Goal: Task Accomplishment & Management: Manage account settings

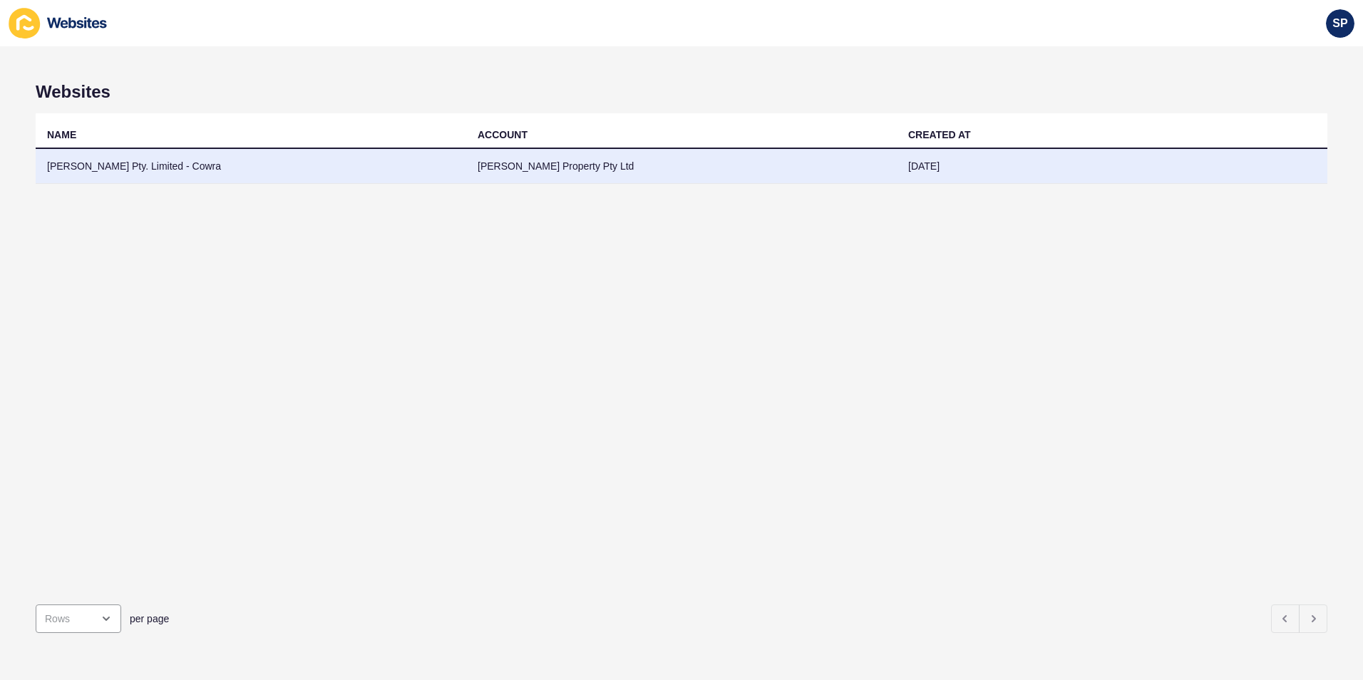
click at [158, 169] on td "[PERSON_NAME] Pty. Limited - Cowra" at bounding box center [251, 166] width 431 height 35
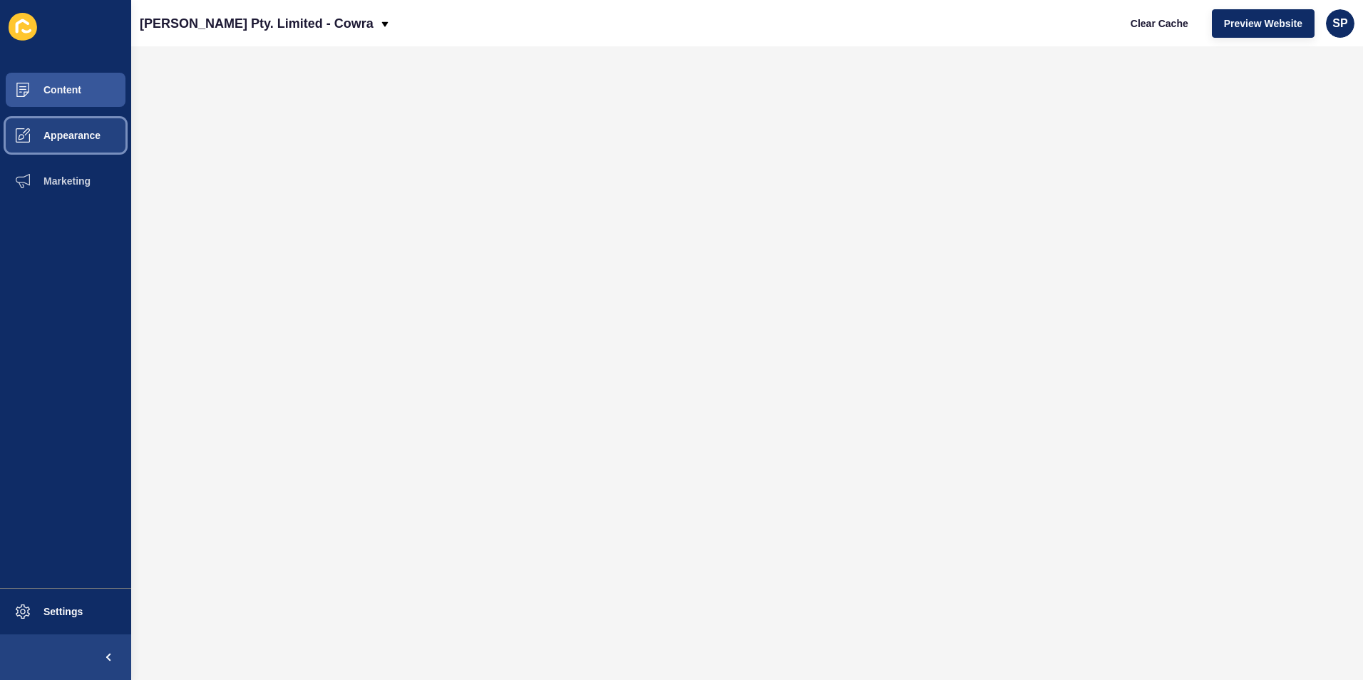
click at [76, 124] on button "Appearance" at bounding box center [65, 136] width 131 height 46
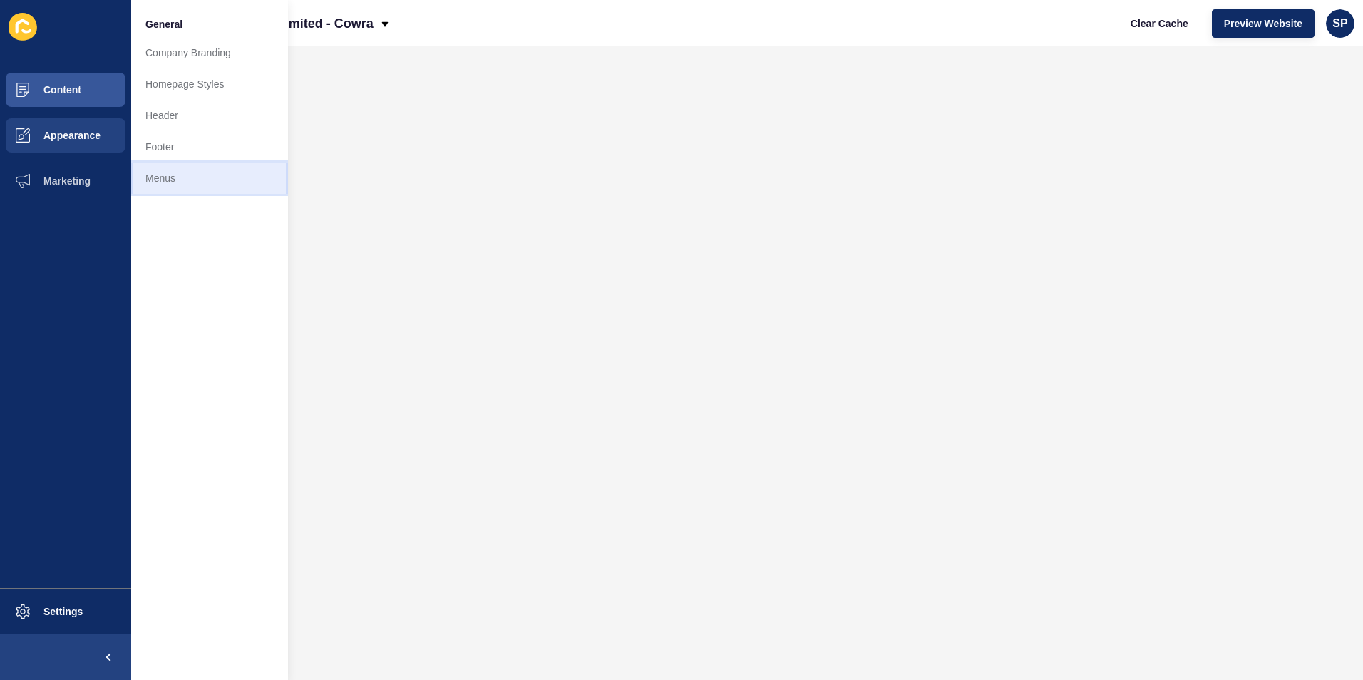
click at [170, 164] on link "Menus" at bounding box center [209, 178] width 157 height 31
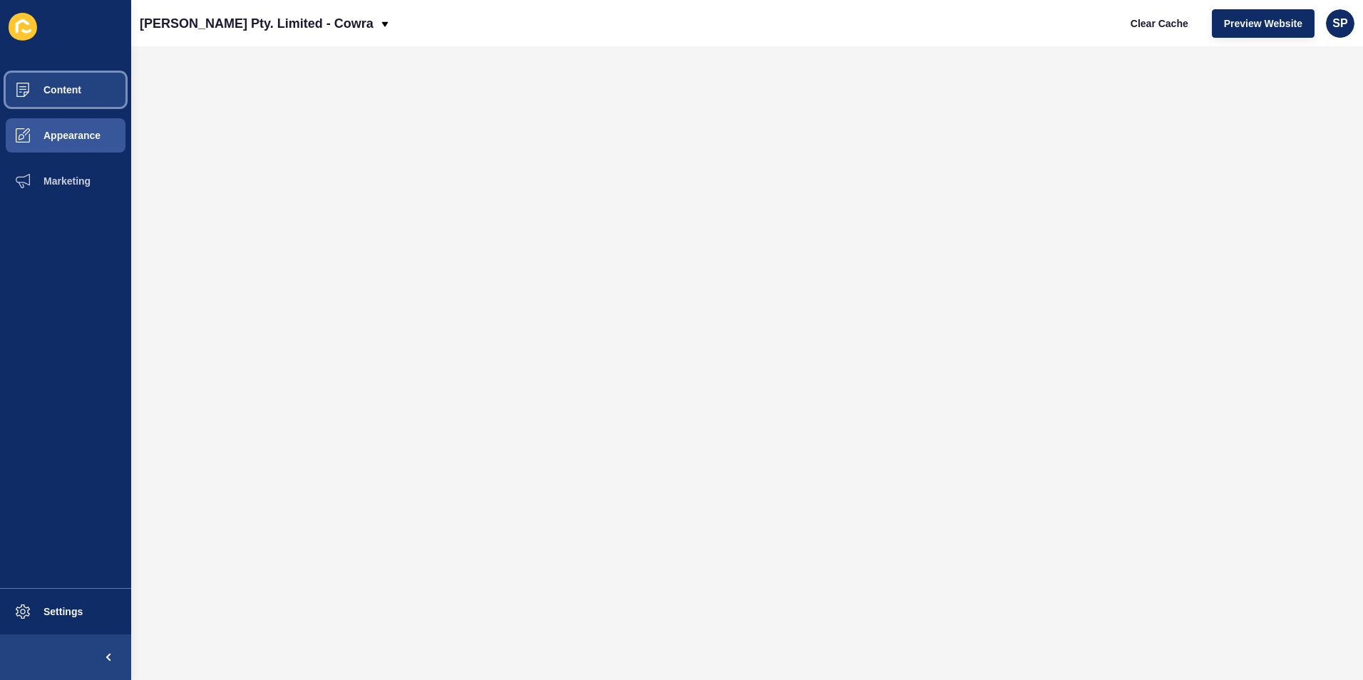
click at [81, 97] on button "Content" at bounding box center [65, 90] width 131 height 46
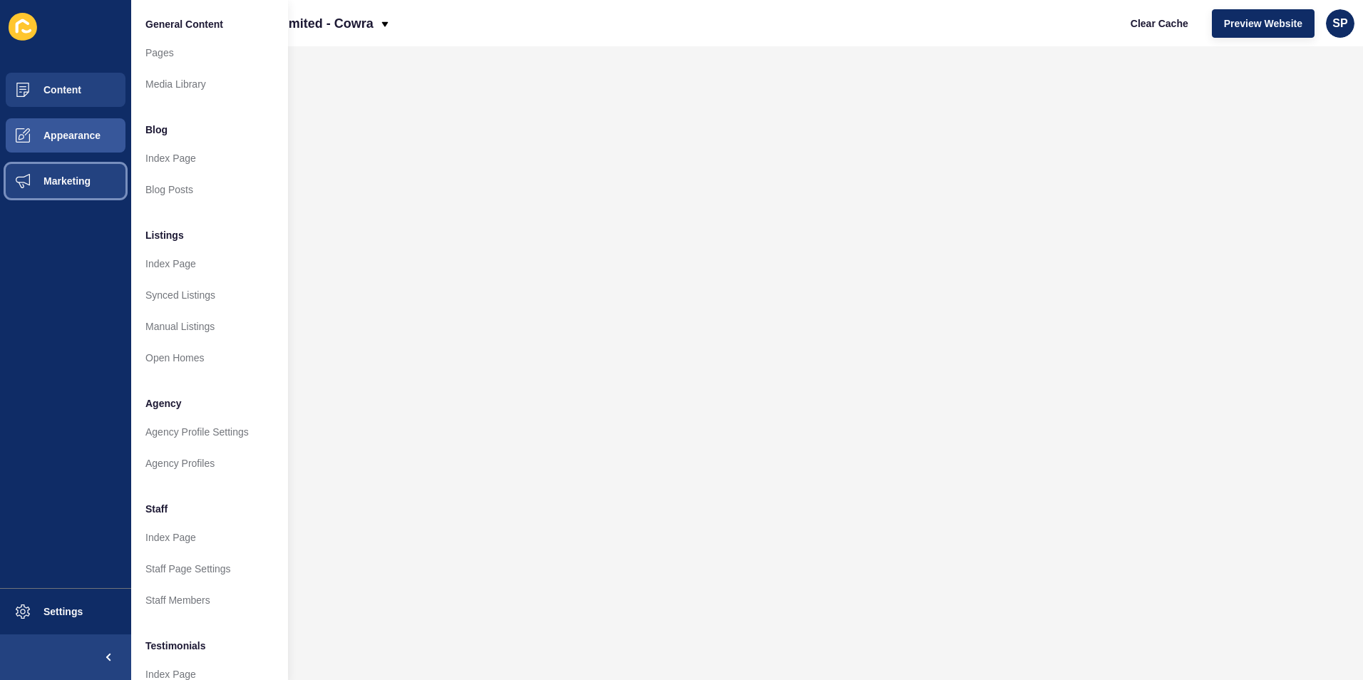
click at [55, 183] on span "Marketing" at bounding box center [44, 180] width 93 height 11
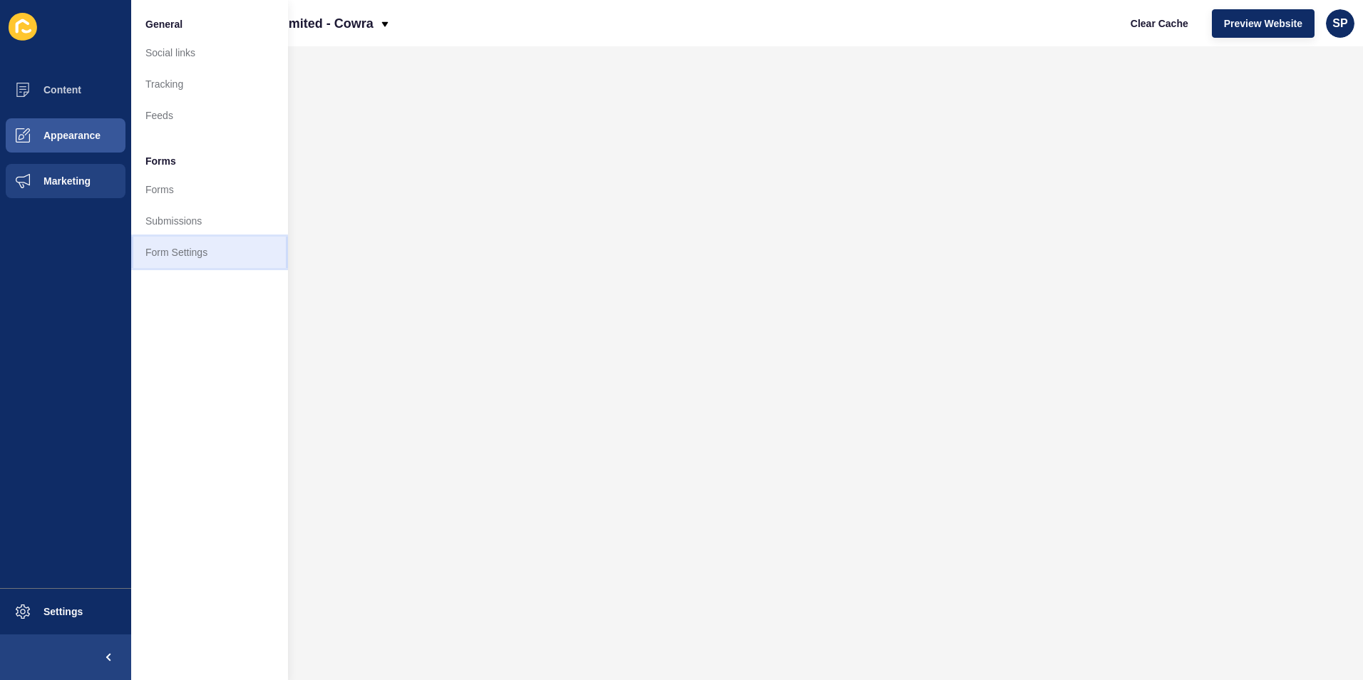
click at [188, 252] on link "Form Settings" at bounding box center [209, 252] width 157 height 31
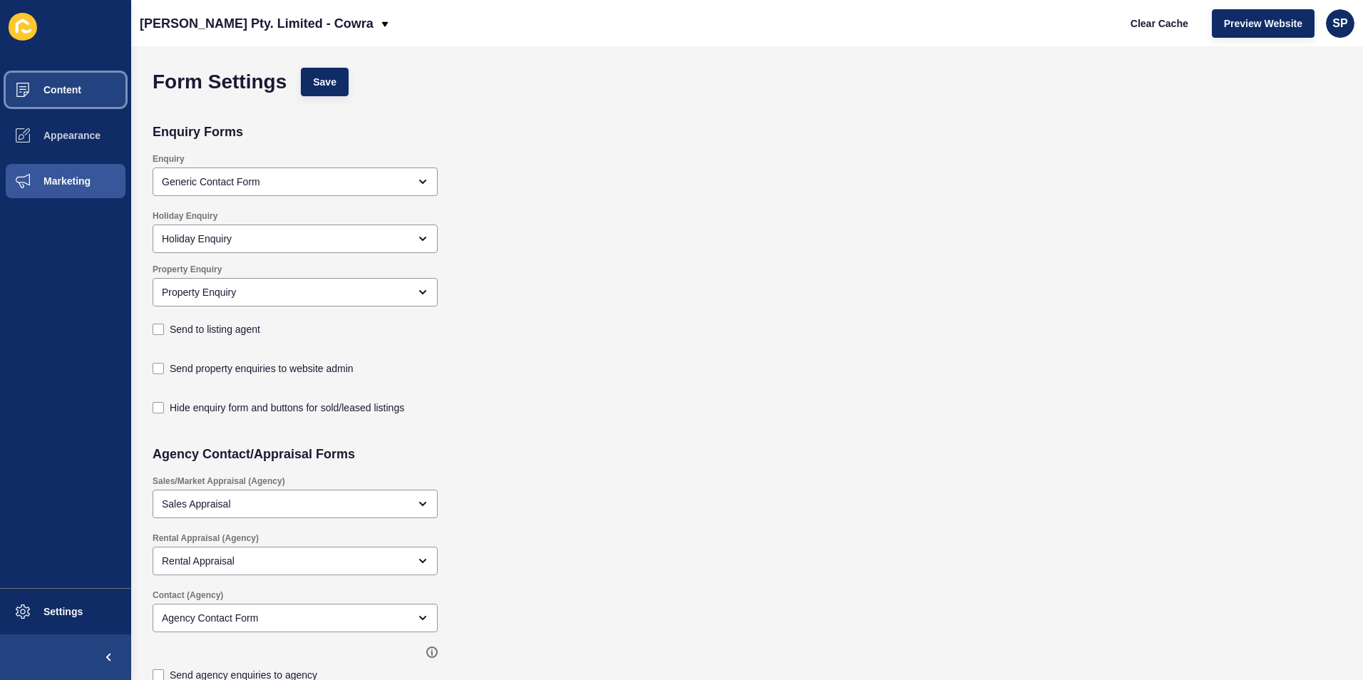
click at [78, 79] on button "Content" at bounding box center [65, 90] width 131 height 46
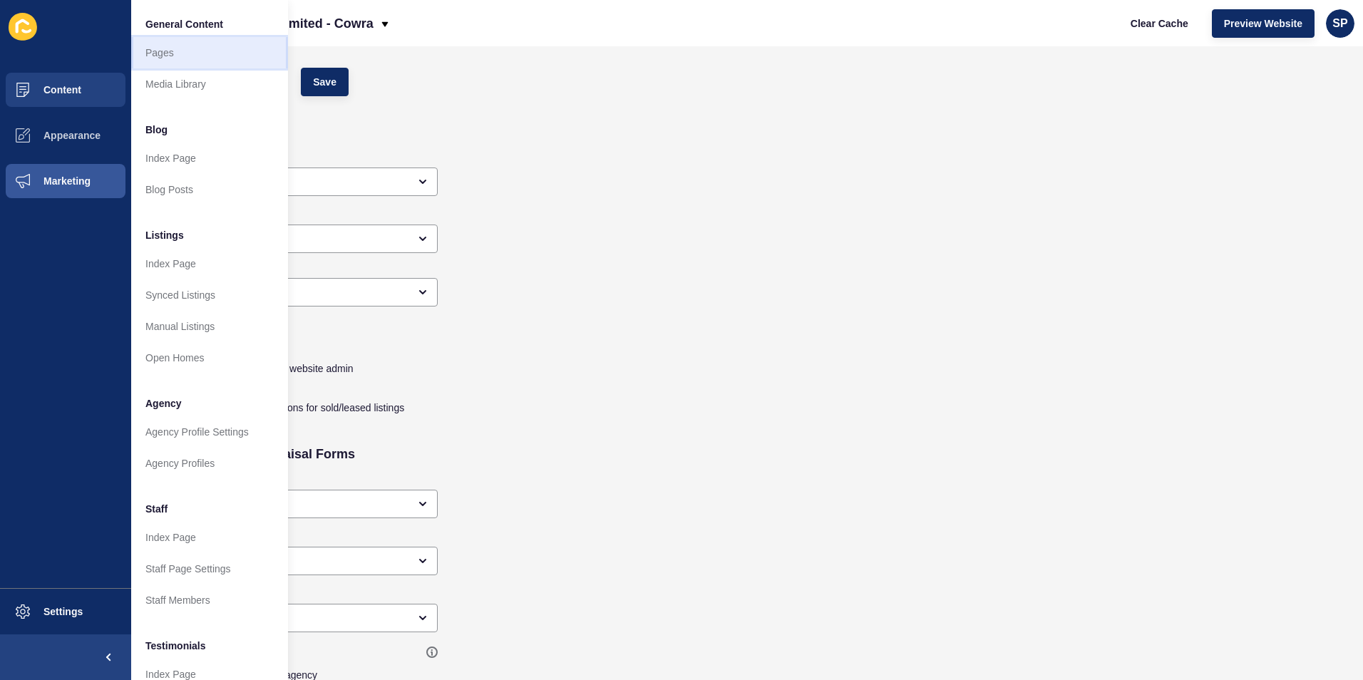
click at [170, 49] on link "Pages" at bounding box center [209, 52] width 157 height 31
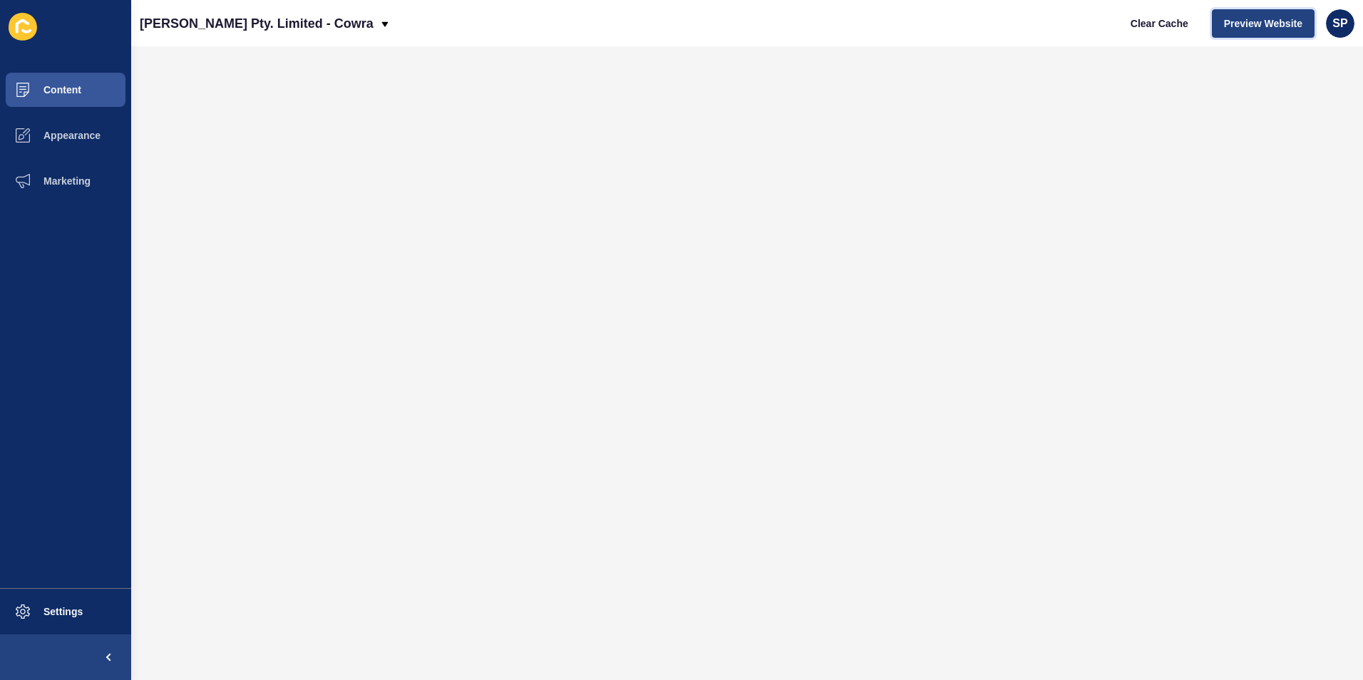
click at [1255, 10] on button "Preview Website" at bounding box center [1263, 23] width 103 height 29
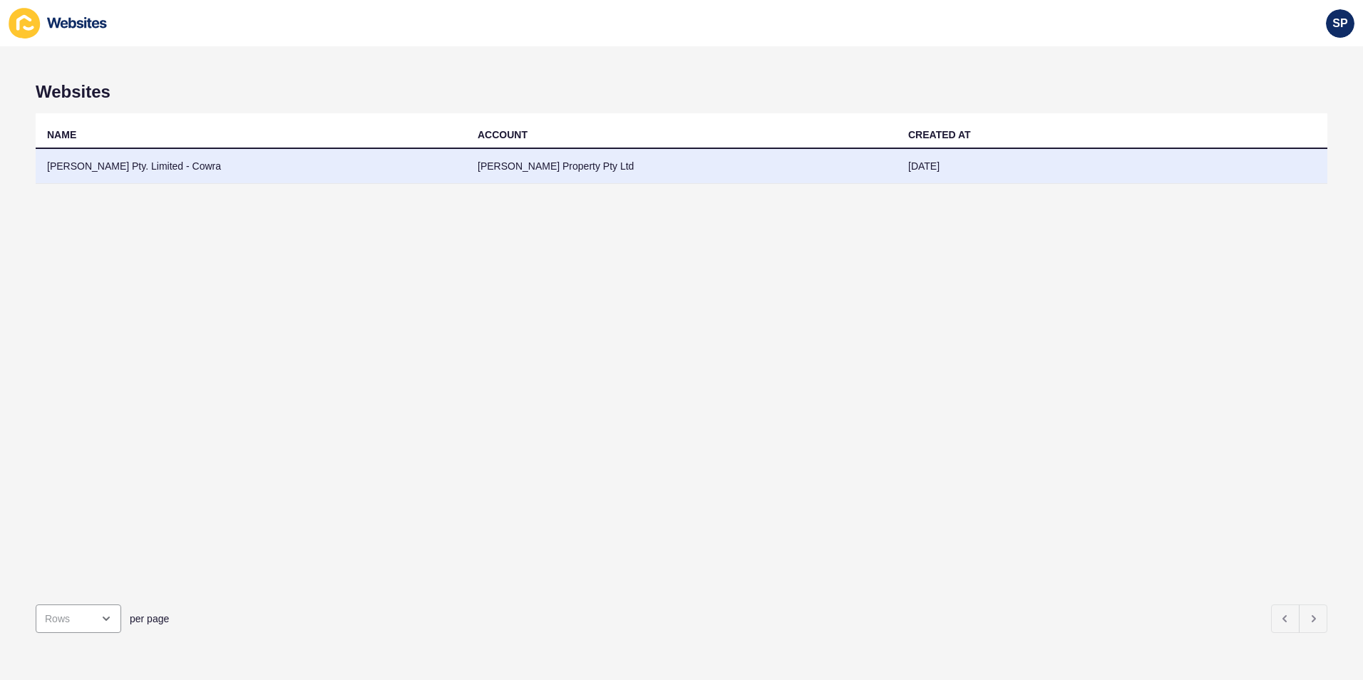
click at [91, 168] on td "[PERSON_NAME] Pty. Limited - Cowra" at bounding box center [251, 166] width 431 height 35
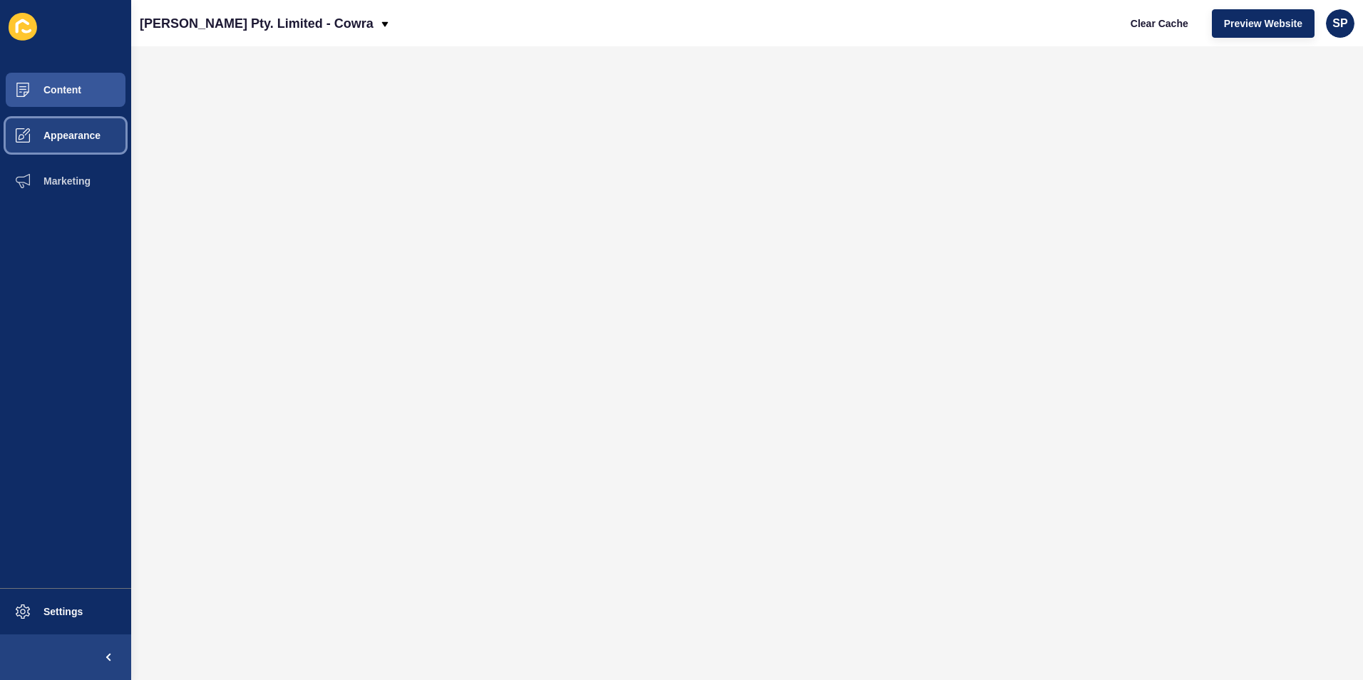
click at [58, 121] on button "Appearance" at bounding box center [65, 136] width 131 height 46
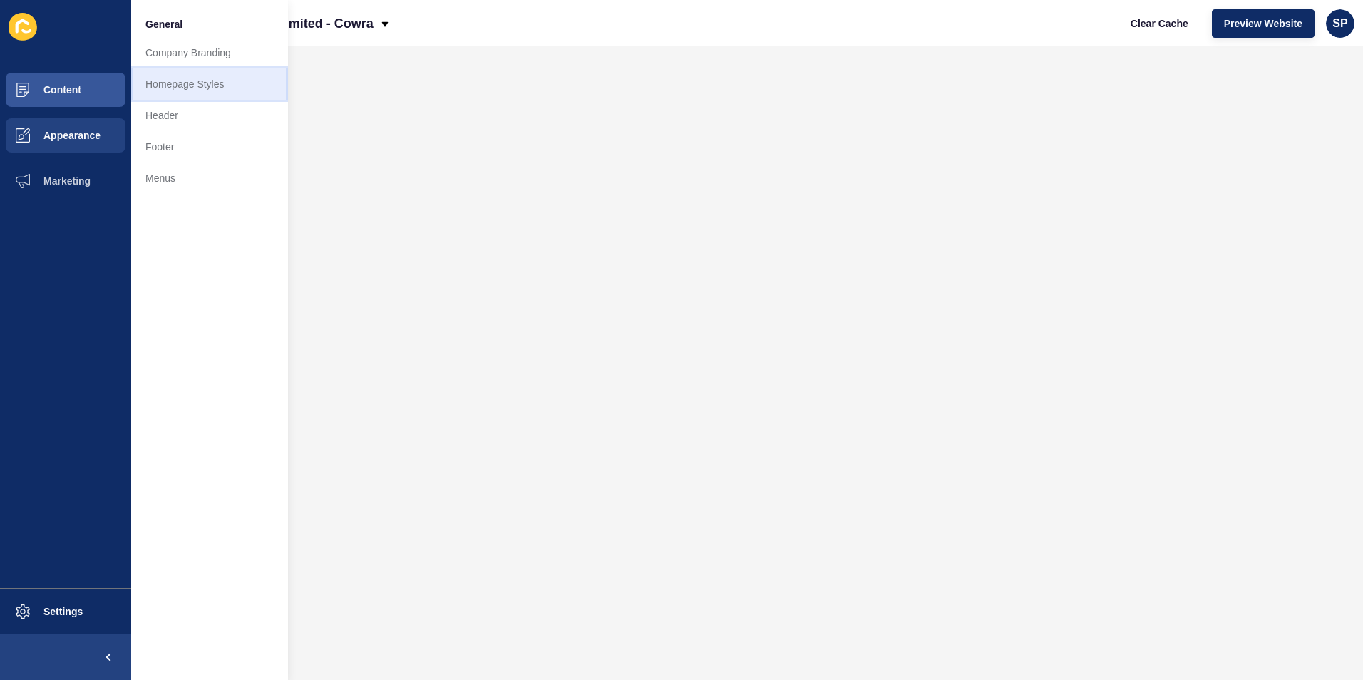
click at [163, 81] on link "Homepage Styles" at bounding box center [209, 83] width 157 height 31
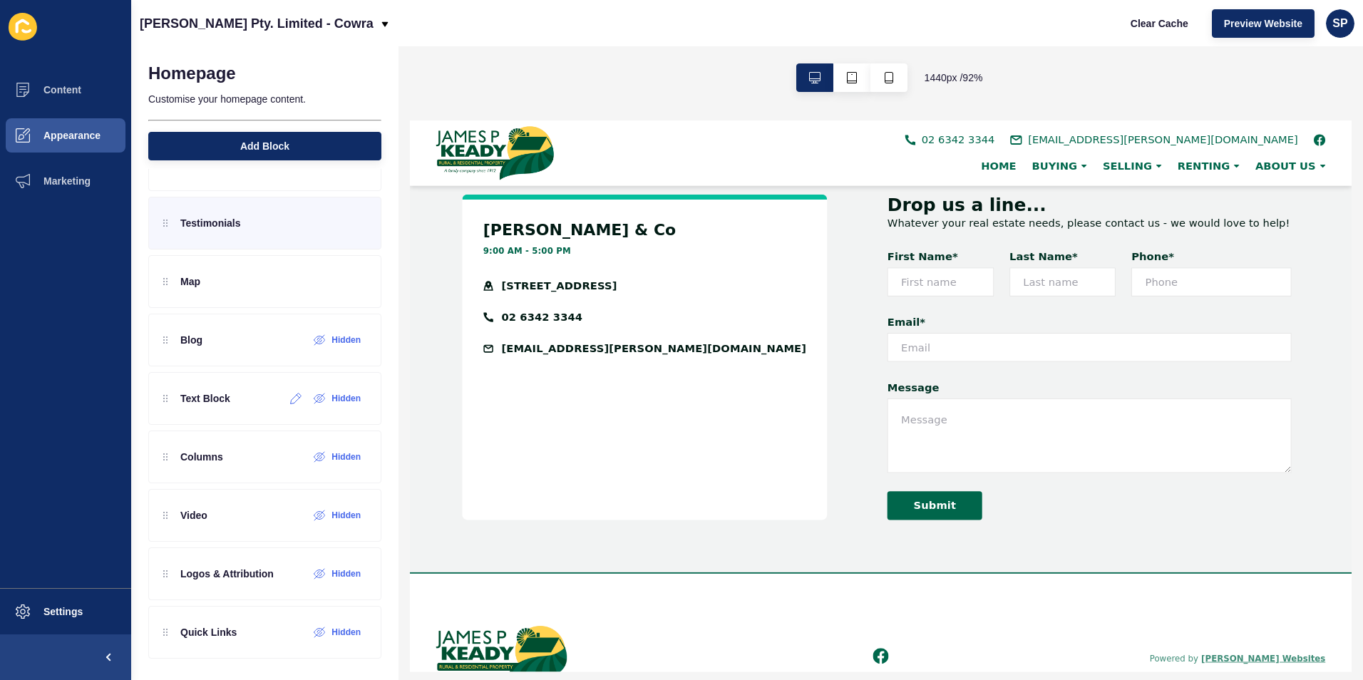
scroll to position [222, 0]
click at [83, 93] on button "Content" at bounding box center [65, 90] width 131 height 46
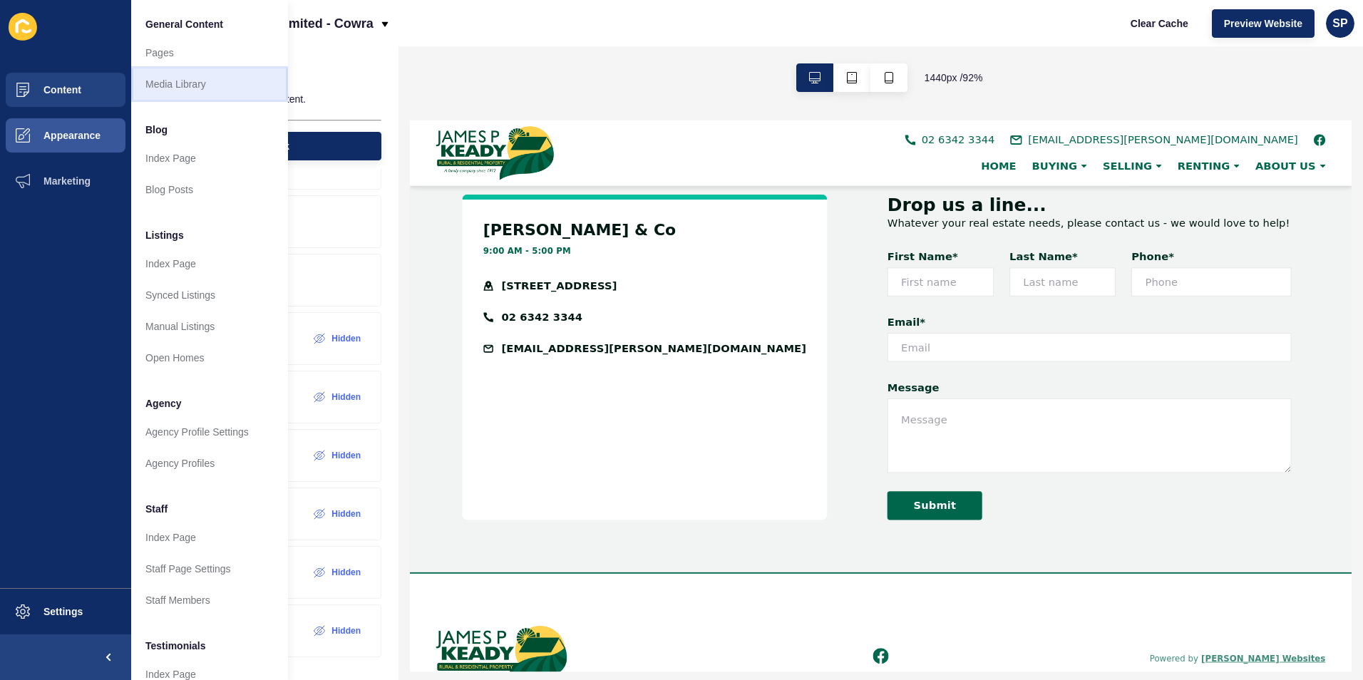
click at [170, 81] on link "Media Library" at bounding box center [209, 83] width 157 height 31
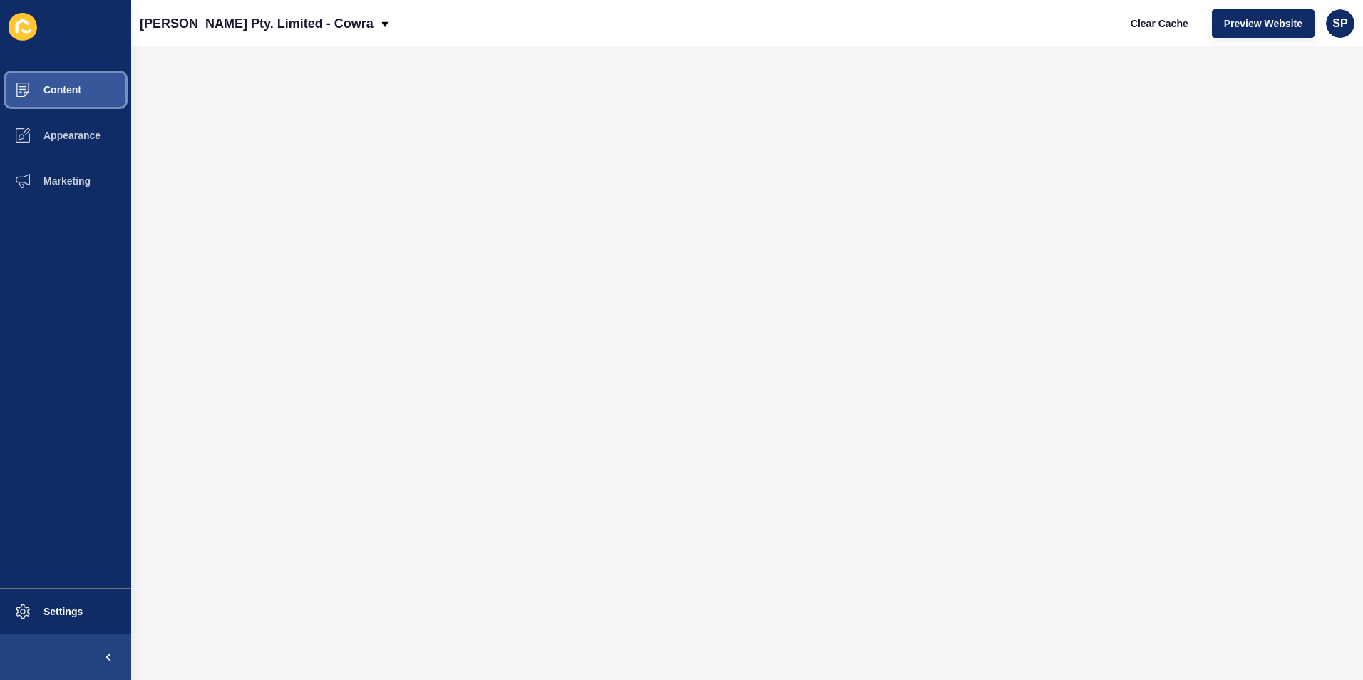
click at [49, 98] on button "Content" at bounding box center [65, 90] width 131 height 46
click at [57, 101] on button "Content" at bounding box center [65, 90] width 131 height 46
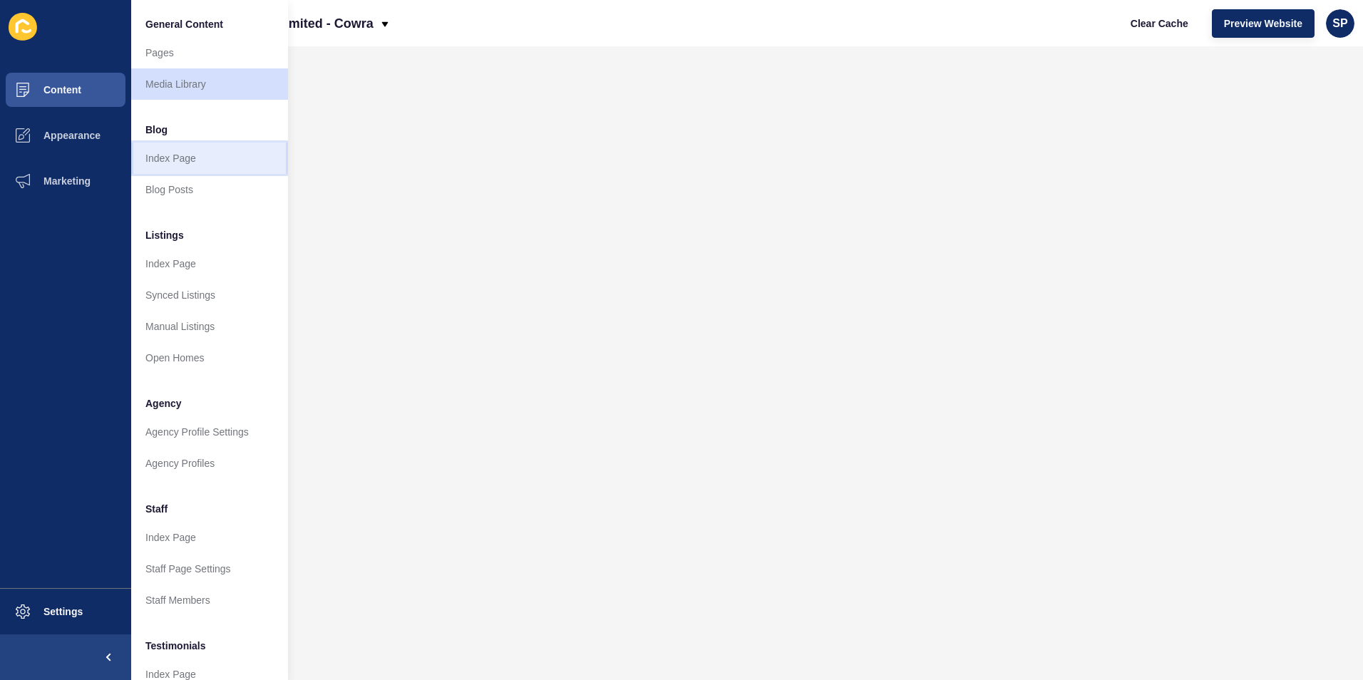
click at [165, 168] on link "Index Page" at bounding box center [209, 158] width 157 height 31
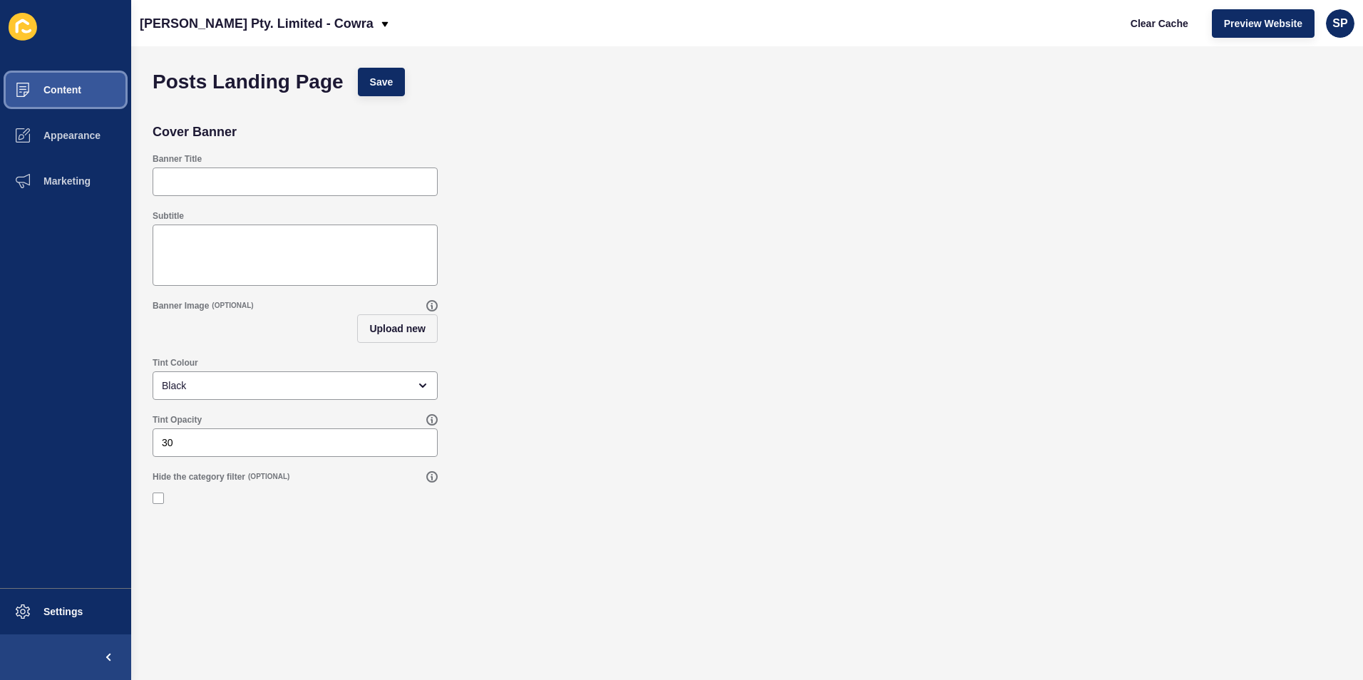
click at [69, 99] on button "Content" at bounding box center [65, 90] width 131 height 46
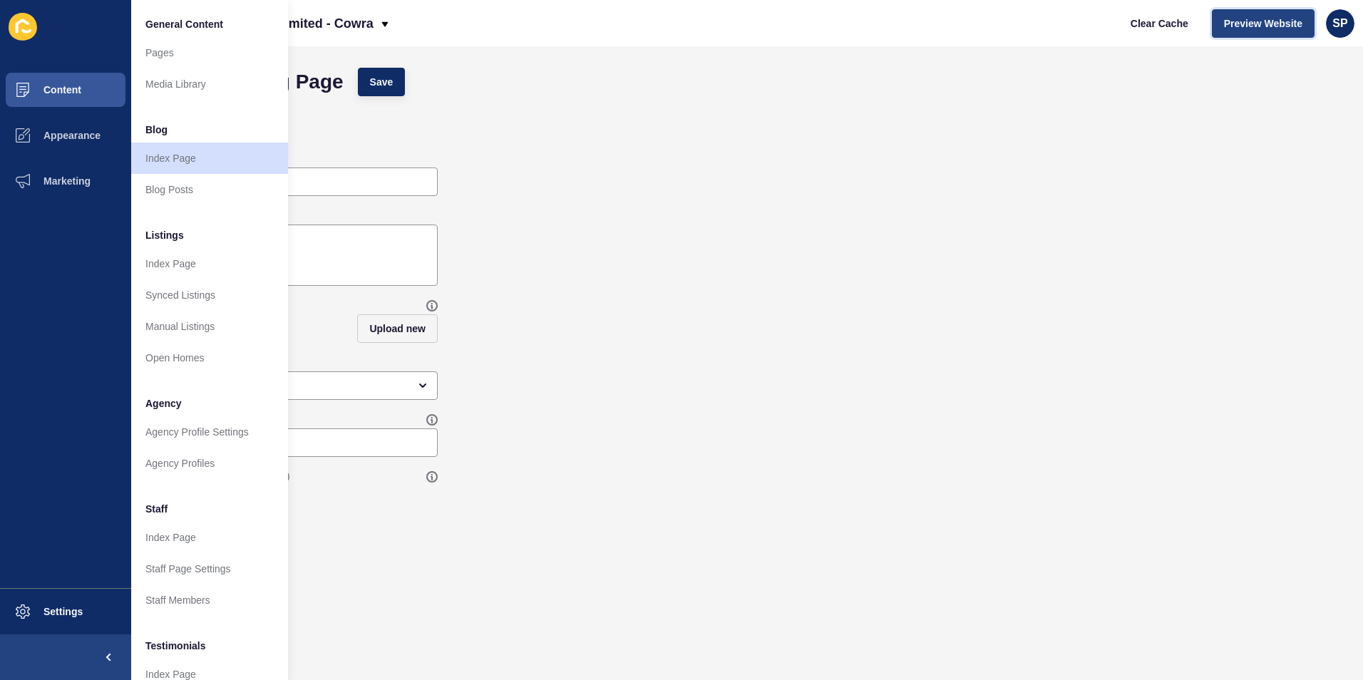
click at [1264, 29] on span "Preview Website" at bounding box center [1263, 23] width 78 height 14
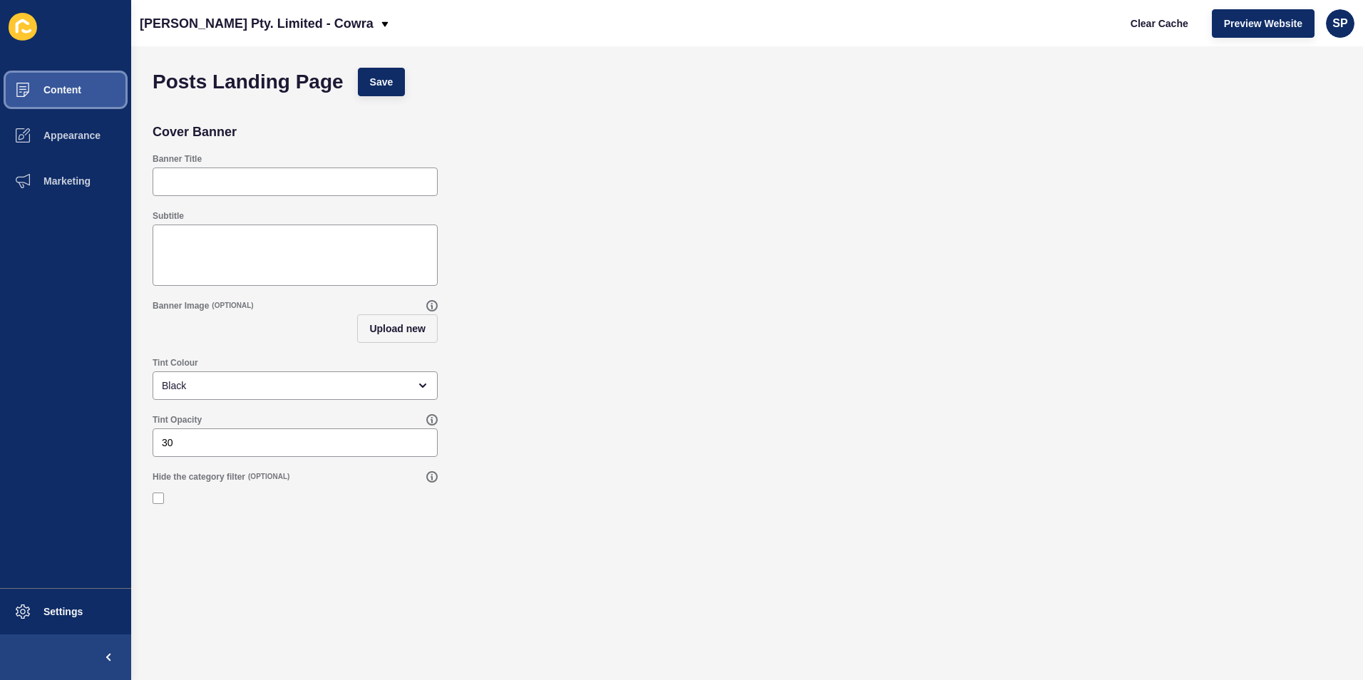
click at [43, 81] on span at bounding box center [23, 90] width 46 height 46
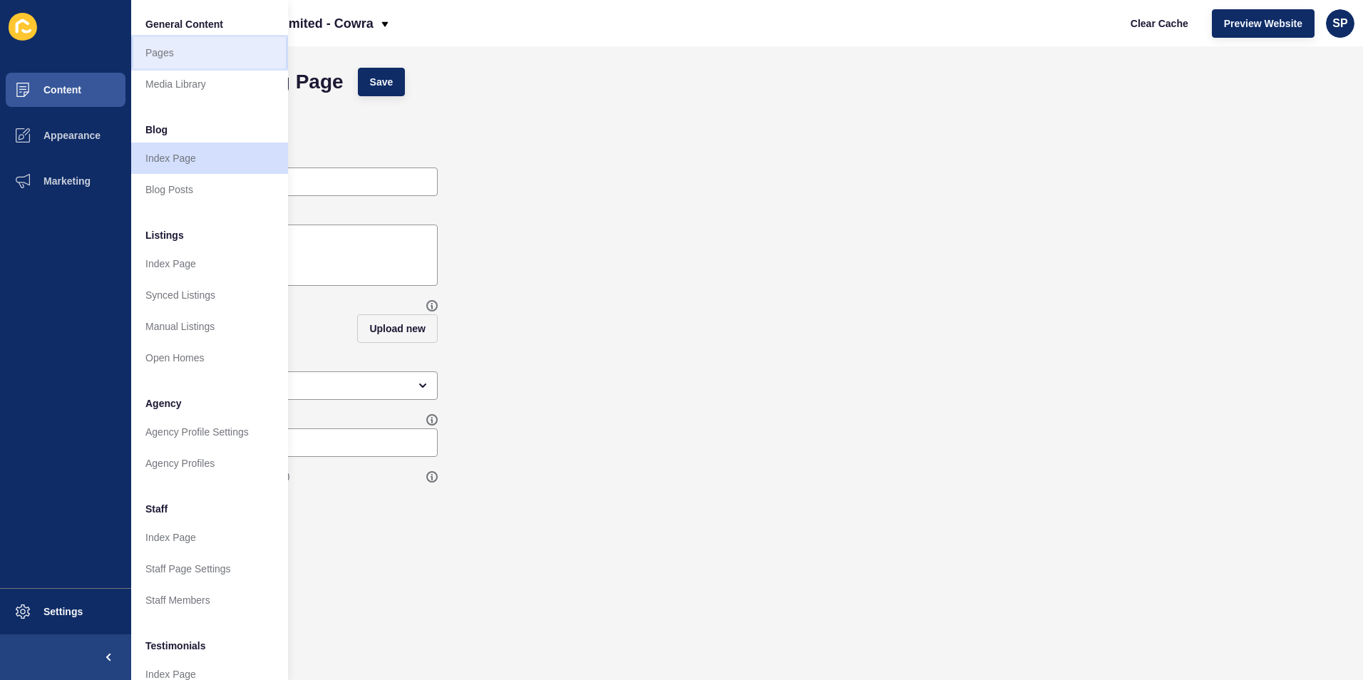
click at [161, 51] on link "Pages" at bounding box center [209, 52] width 157 height 31
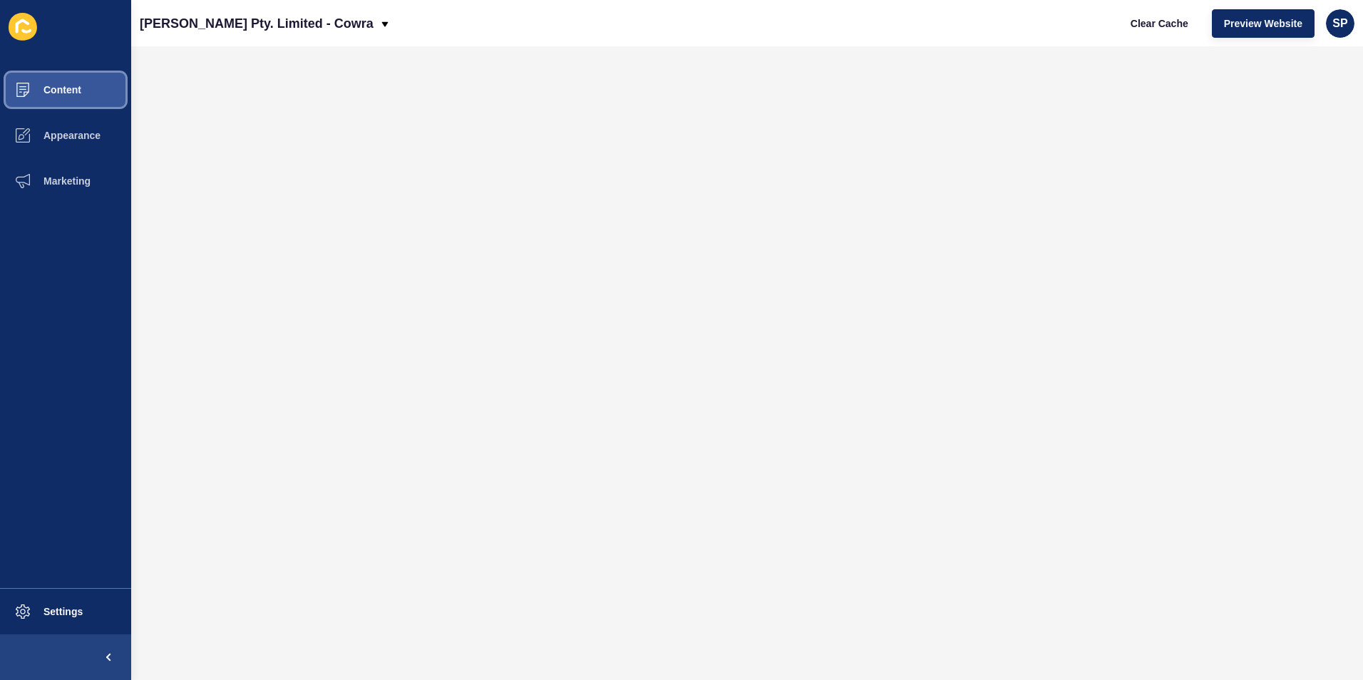
click at [69, 86] on span "Content" at bounding box center [39, 89] width 83 height 11
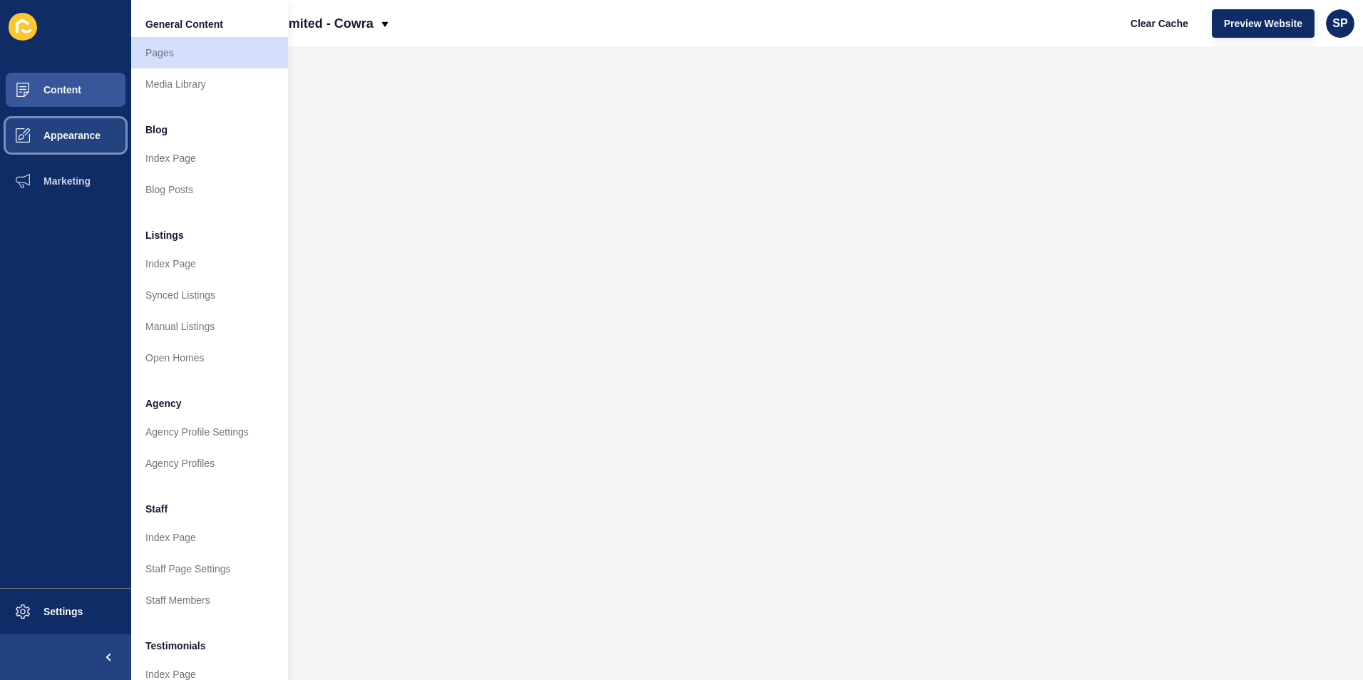
click at [69, 128] on button "Appearance" at bounding box center [65, 136] width 131 height 46
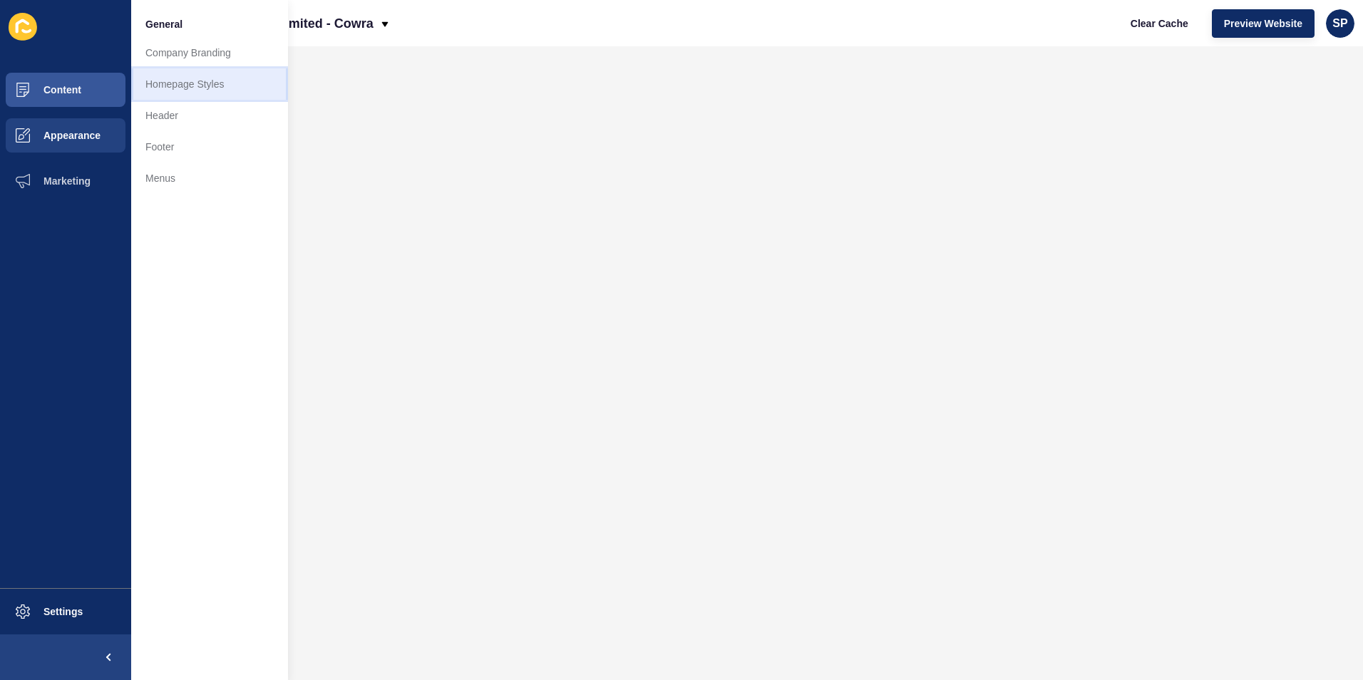
click at [139, 75] on link "Homepage Styles" at bounding box center [209, 83] width 157 height 31
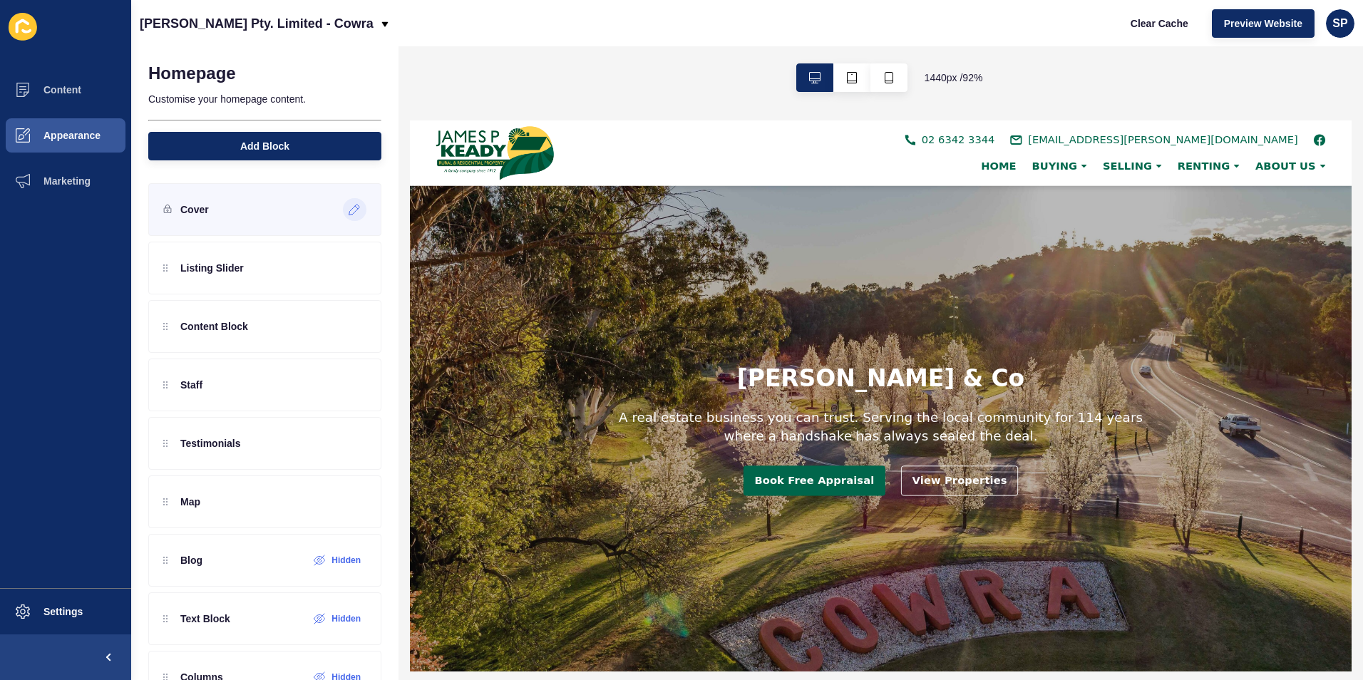
click at [355, 207] on icon at bounding box center [356, 207] width 3 height 3
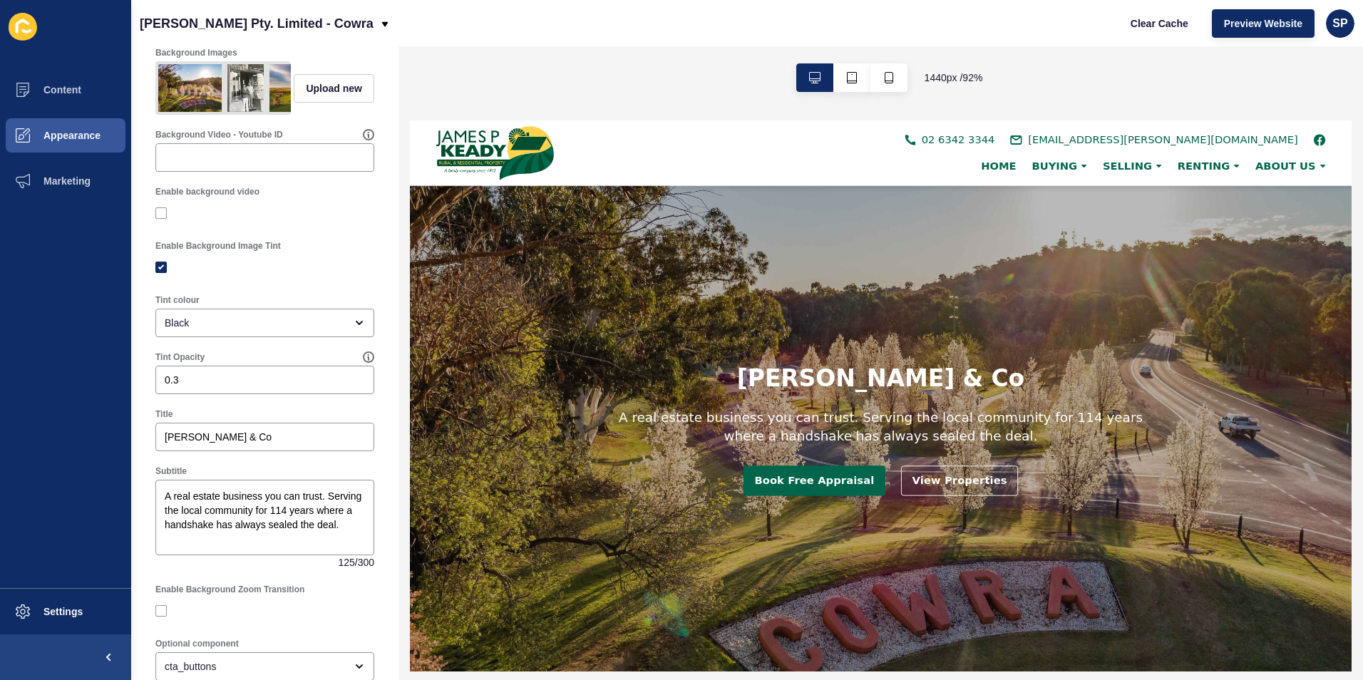
scroll to position [214, 0]
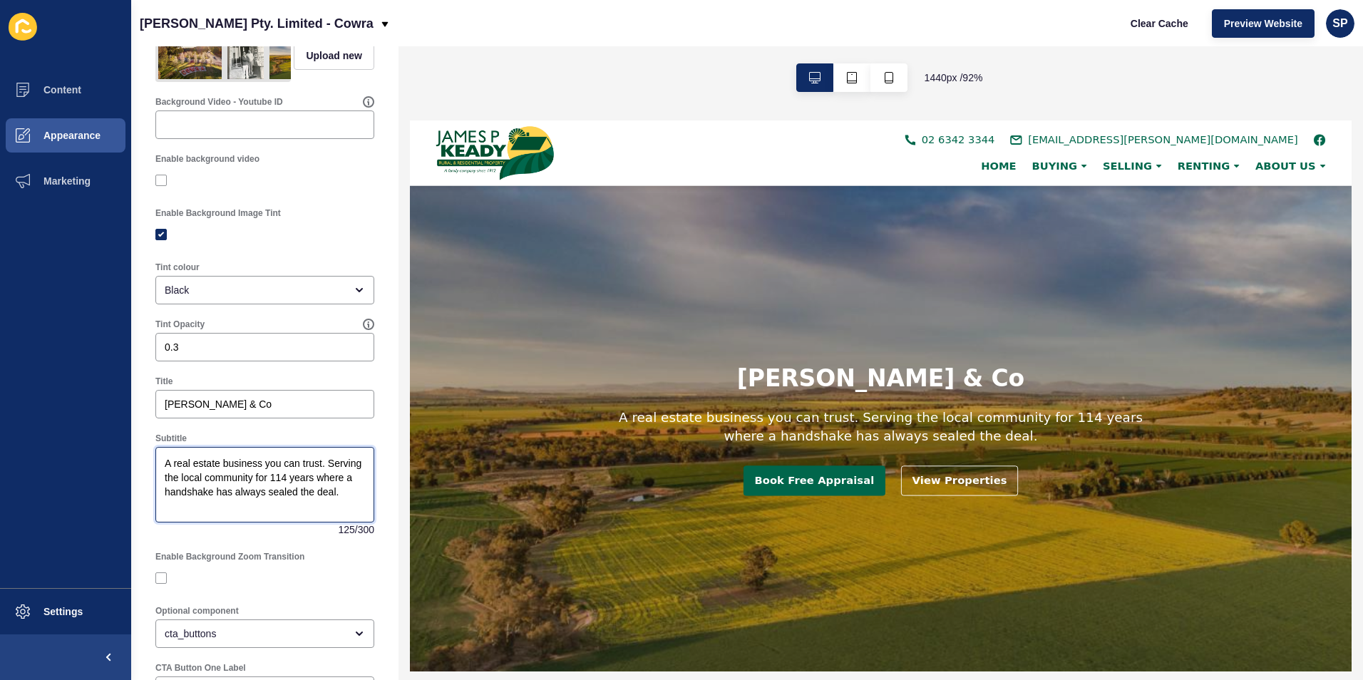
click at [347, 489] on textarea "A real estate business you can trust. Serving the local community for 114 years…" at bounding box center [265, 484] width 215 height 71
click at [351, 490] on textarea "A real estate business you can trust. Serving the local community for 114 years…" at bounding box center [265, 484] width 215 height 71
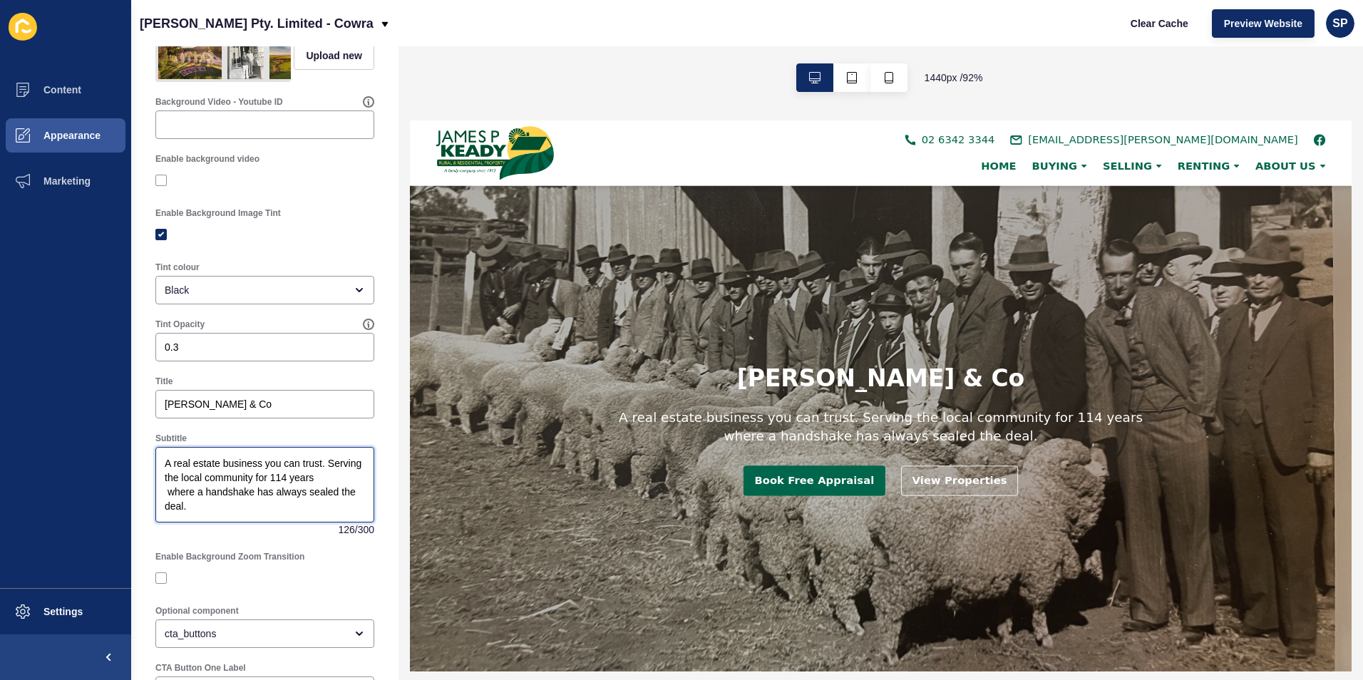
click at [168, 503] on textarea "A real estate business you can trust. Serving the local community for 114 years…" at bounding box center [265, 484] width 215 height 71
click at [172, 504] on textarea "A real estate business you can trust. Serving the local community for 114 years…" at bounding box center [265, 484] width 215 height 71
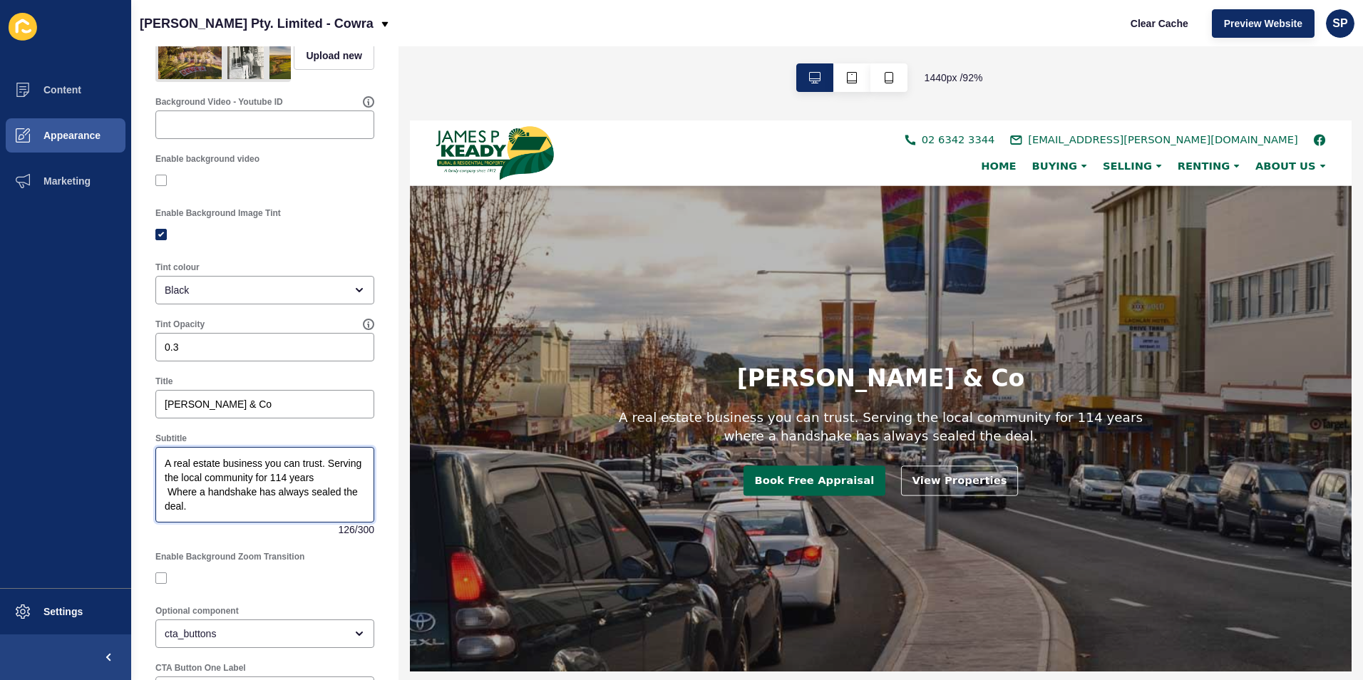
click at [210, 520] on textarea "A real estate business you can trust. Serving the local community for 114 years…" at bounding box center [265, 484] width 215 height 71
click at [166, 499] on textarea "A real estate business you can trust. Serving the local community for 114 years…" at bounding box center [265, 484] width 215 height 71
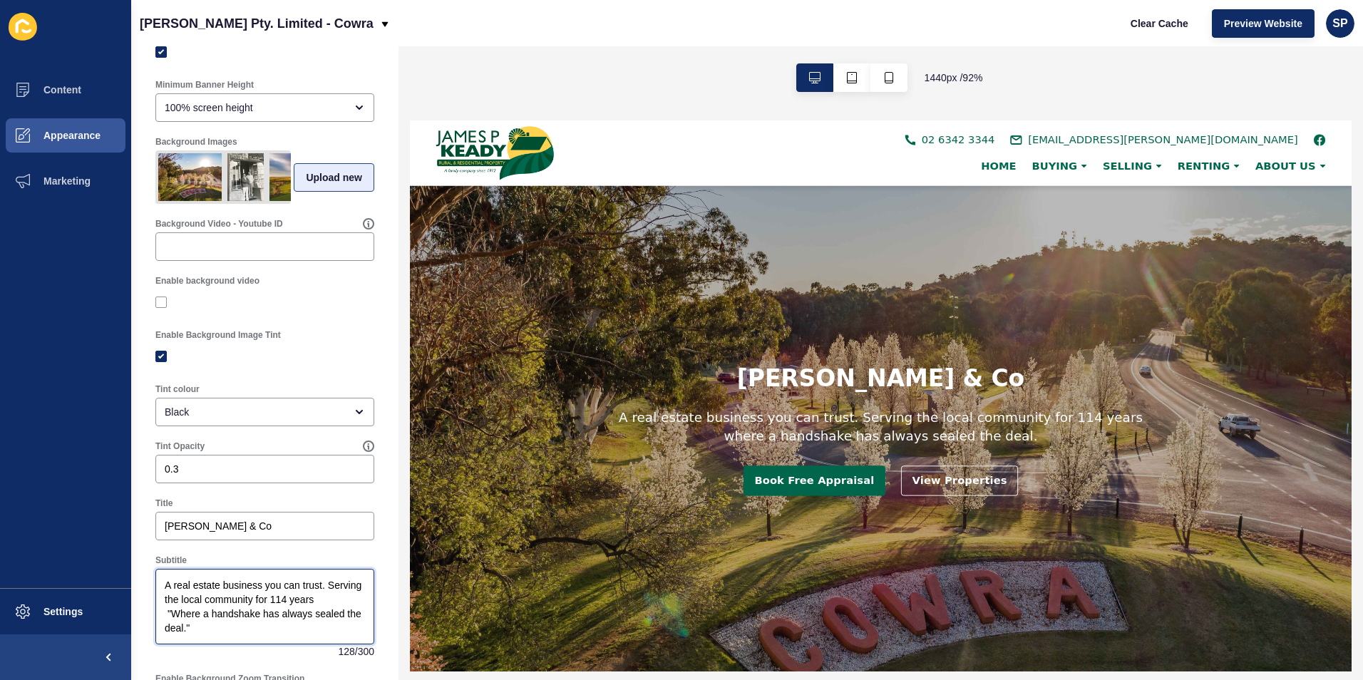
scroll to position [0, 0]
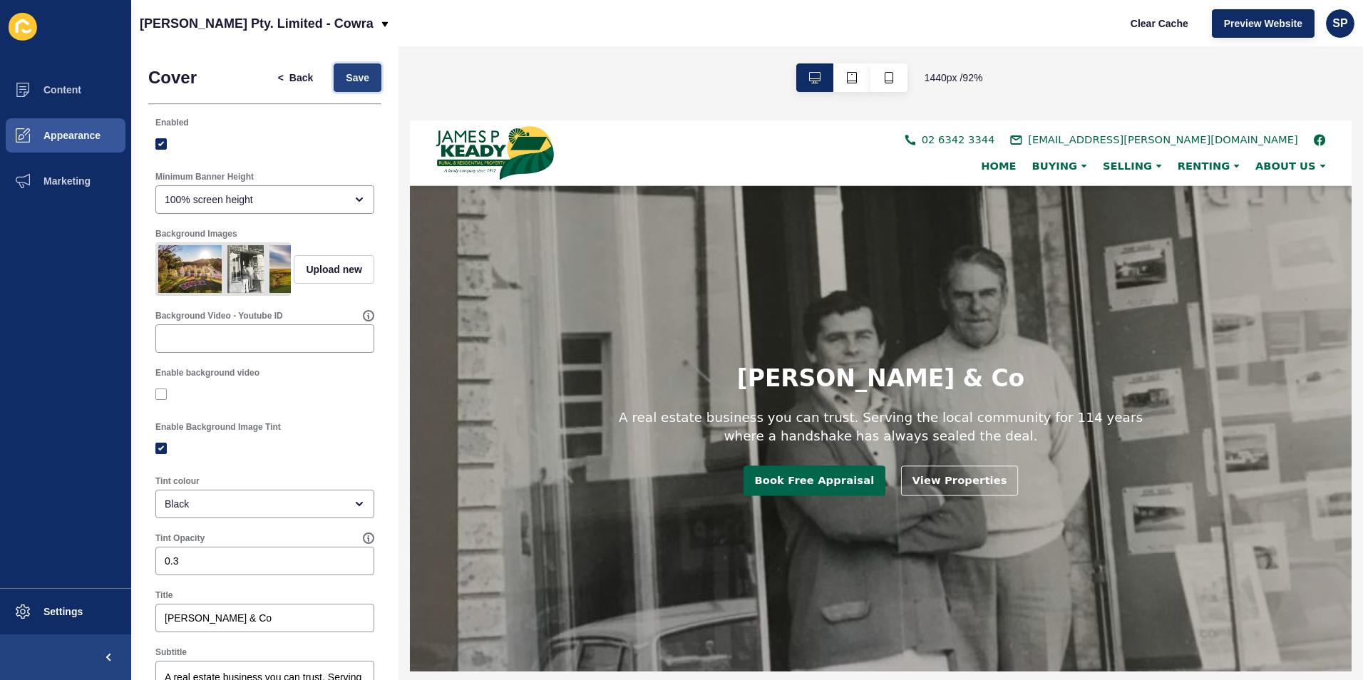
click at [351, 78] on span "Save" at bounding box center [358, 78] width 24 height 14
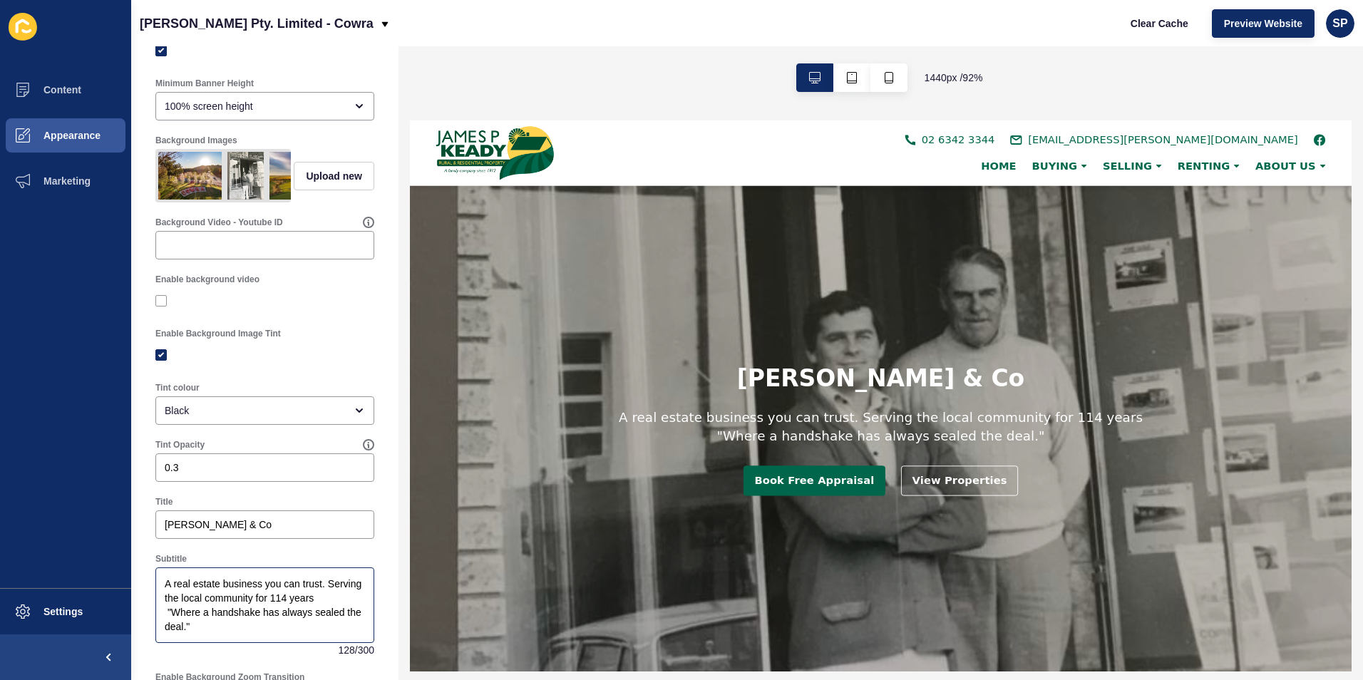
scroll to position [285, 0]
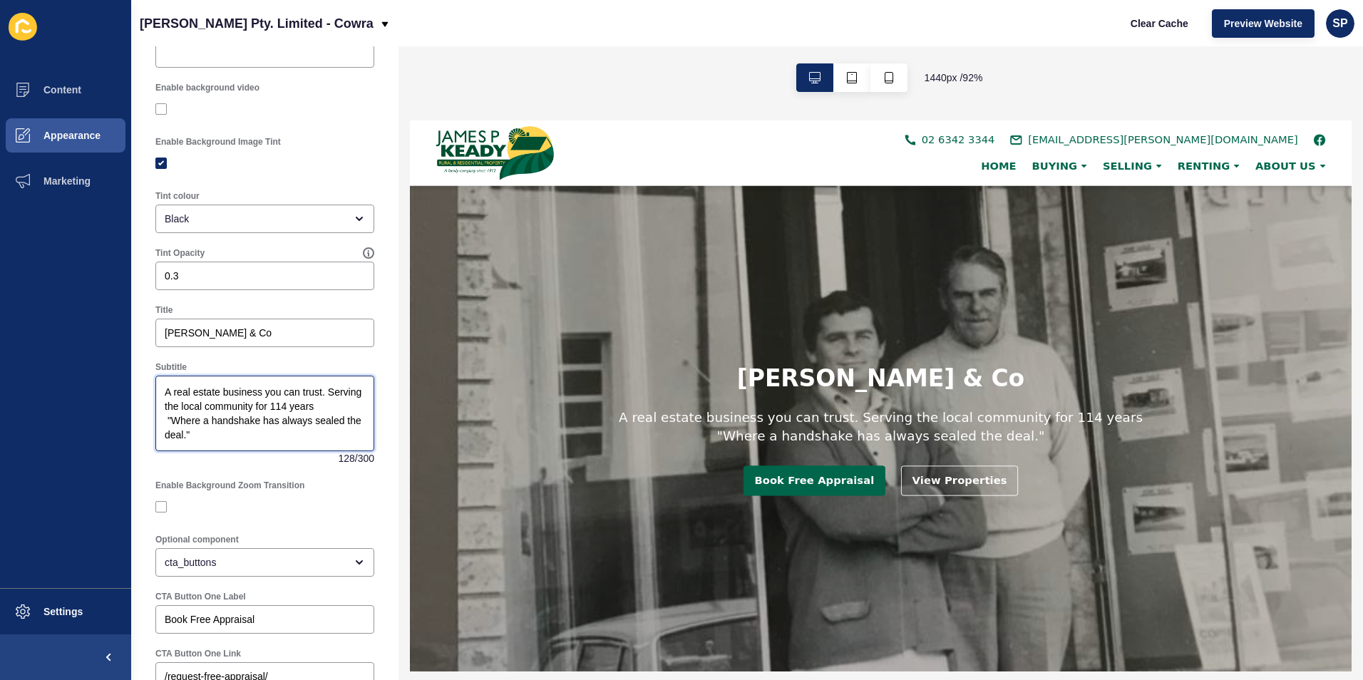
click at [350, 416] on textarea "A real estate business you can trust. Serving the local community for 114 years…" at bounding box center [265, 413] width 215 height 71
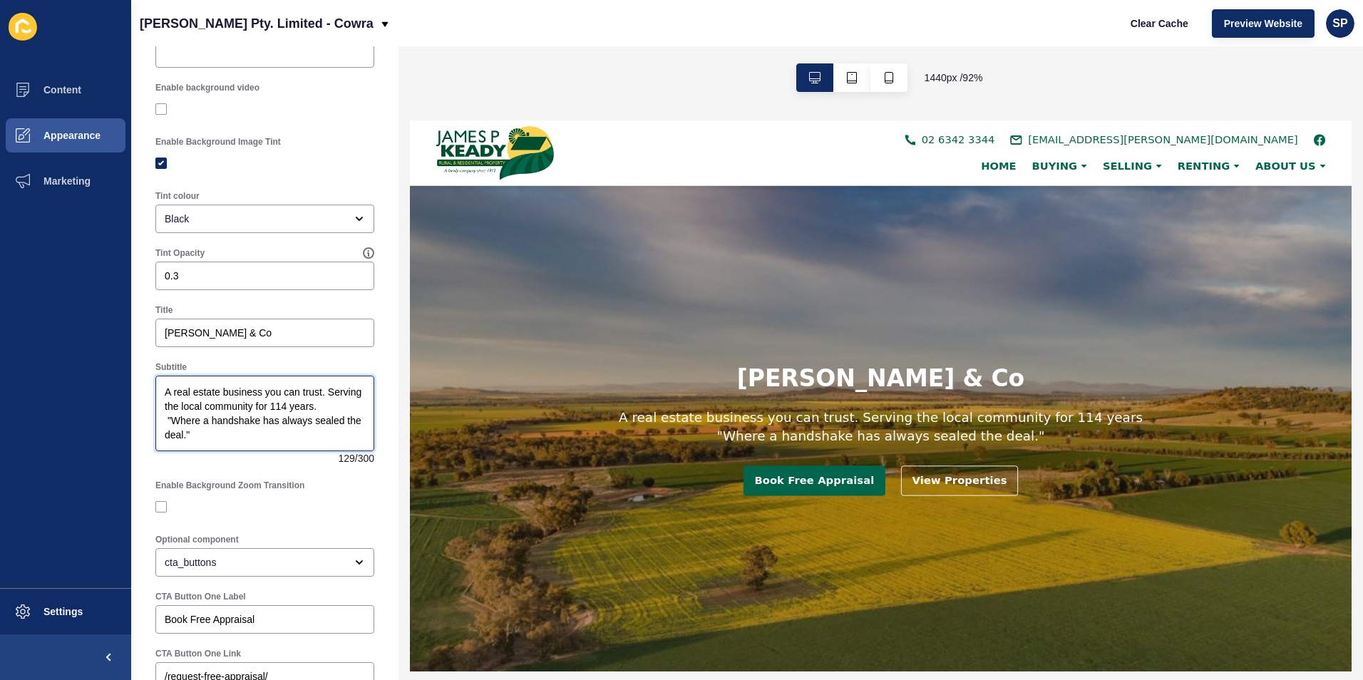
scroll to position [0, 0]
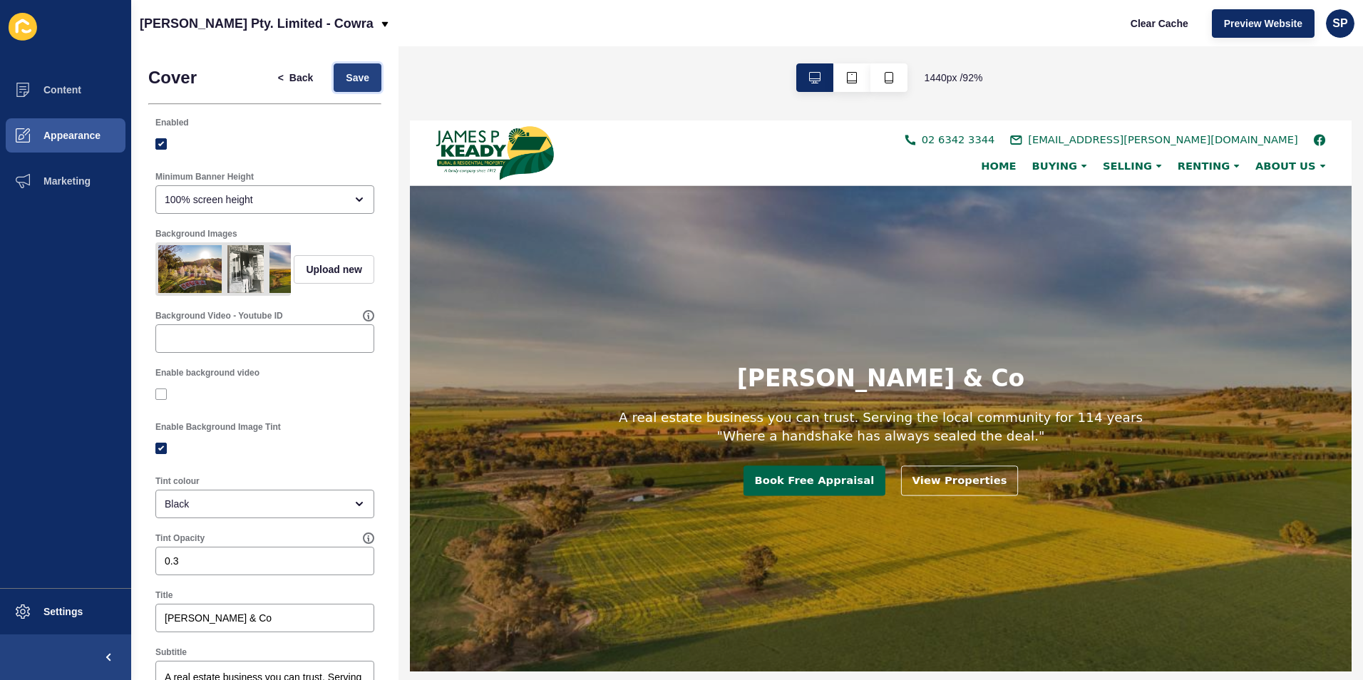
click at [346, 81] on span "Save" at bounding box center [358, 78] width 24 height 14
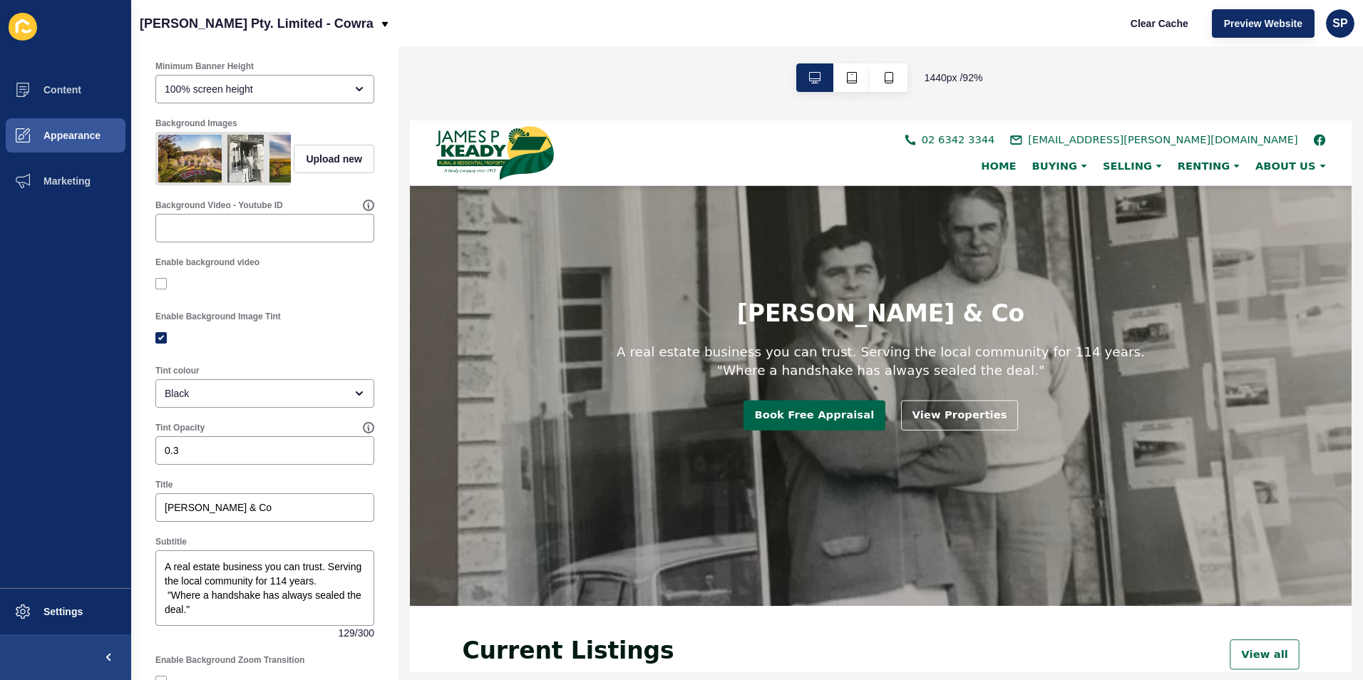
scroll to position [356, 0]
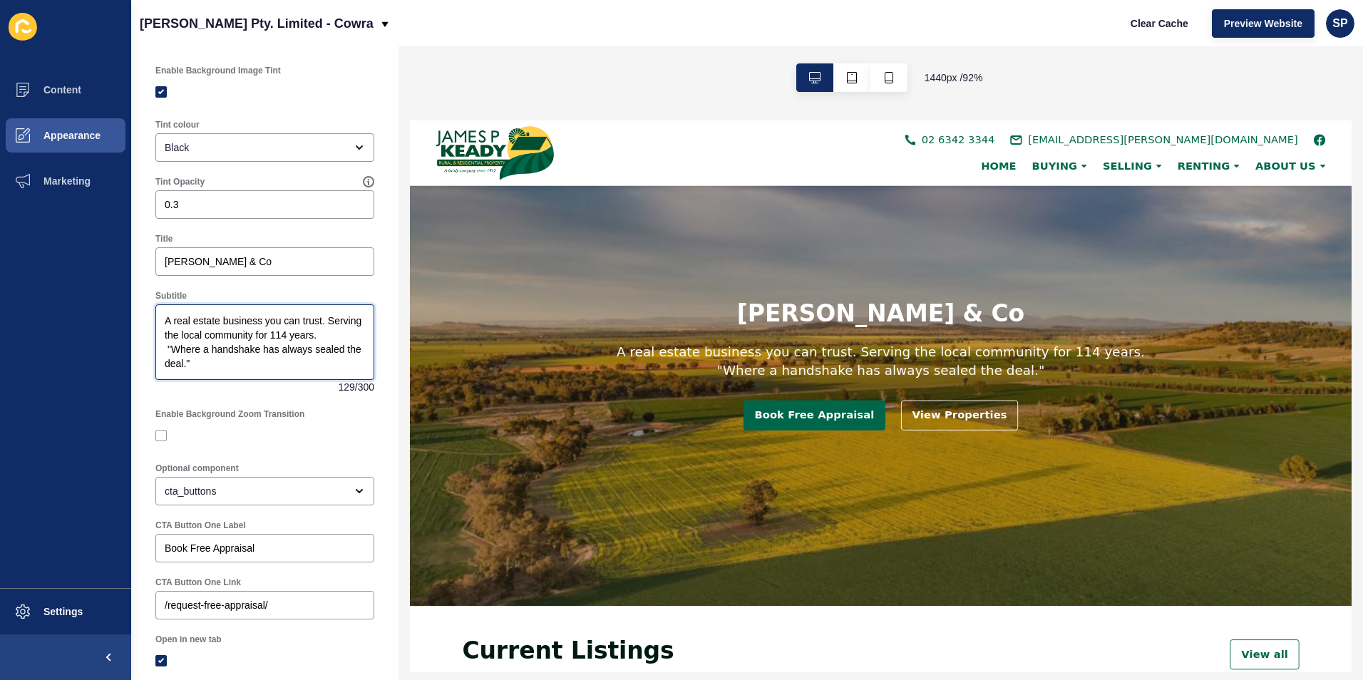
click at [170, 355] on textarea "A real estate business you can trust. Serving the local community for 114 years…" at bounding box center [265, 341] width 215 height 71
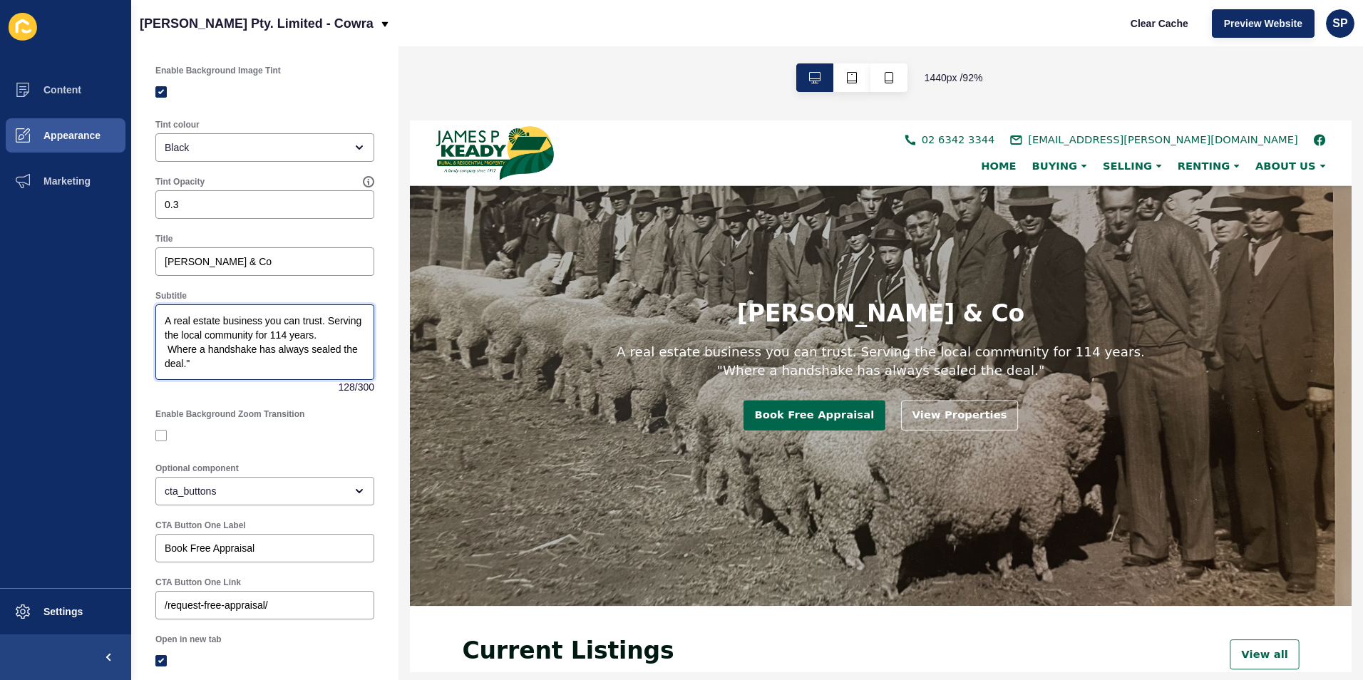
click at [207, 374] on textarea "A real estate business you can trust. Serving the local community for 114 years…" at bounding box center [265, 341] width 215 height 71
click at [168, 359] on textarea "A real estate business you can trust. Serving the local community for 114 years…" at bounding box center [265, 341] width 215 height 71
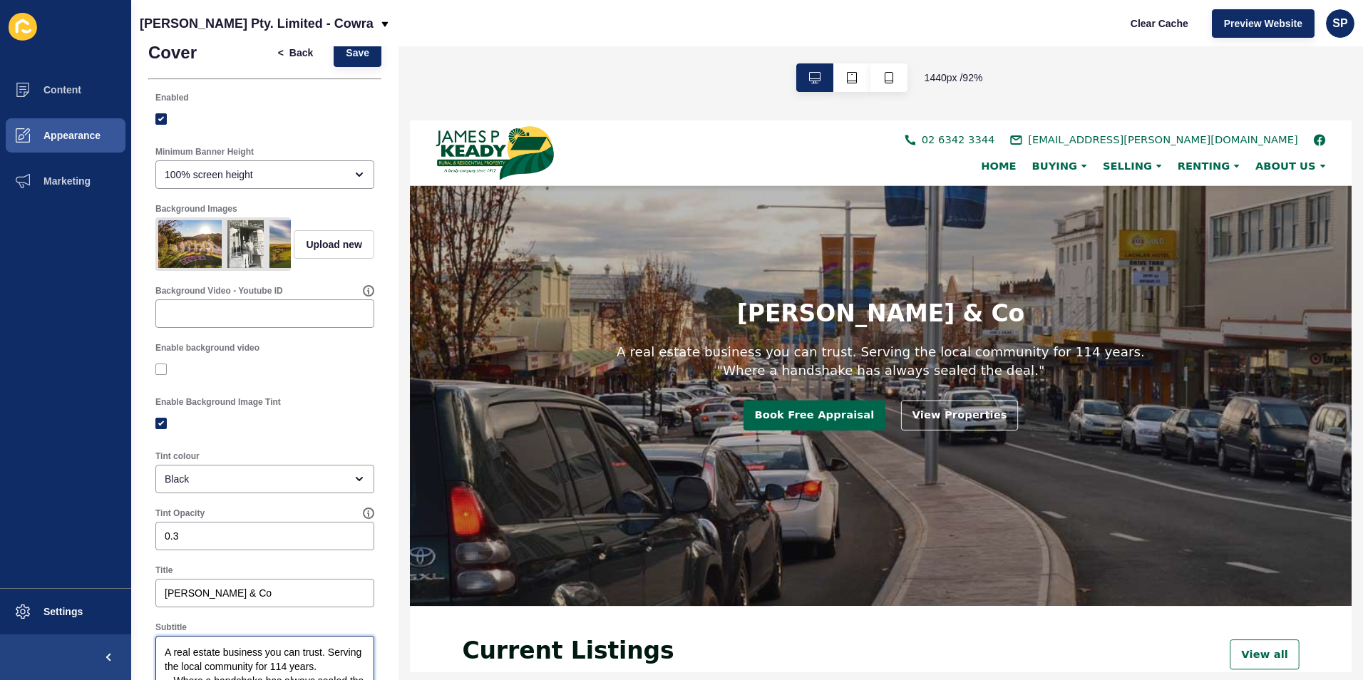
scroll to position [0, 0]
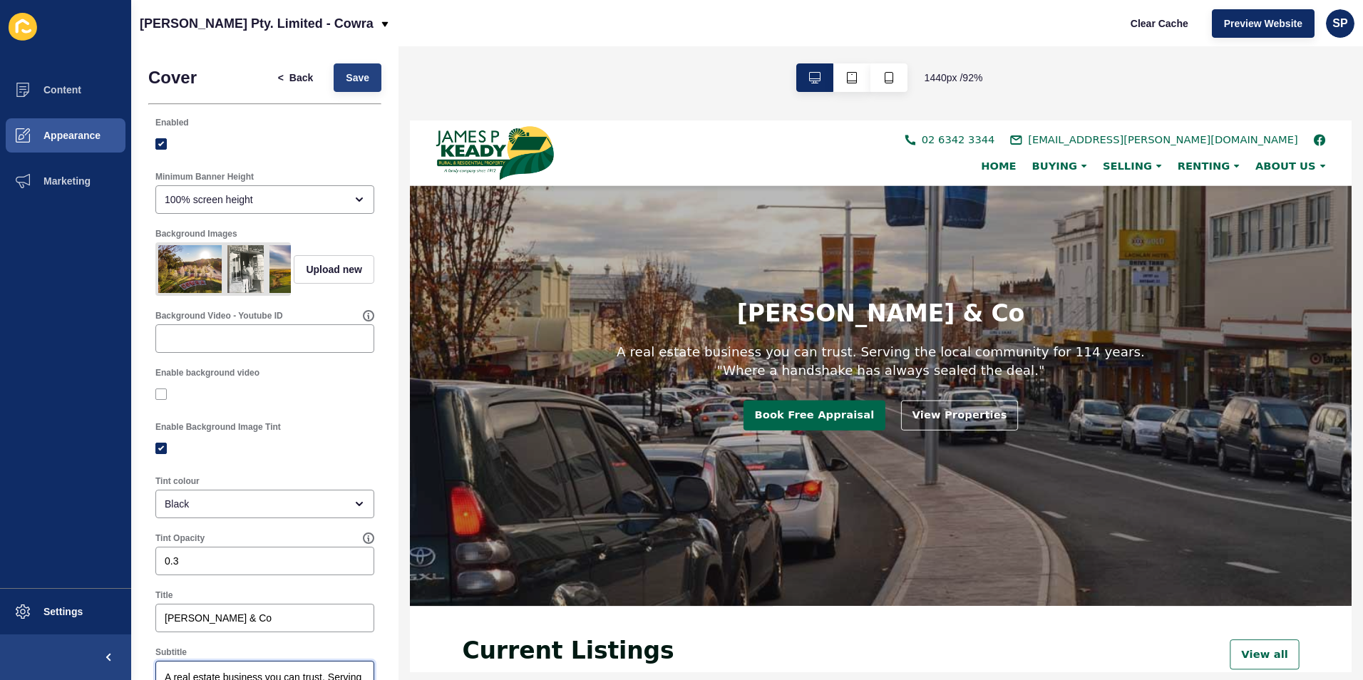
type textarea "A real estate business you can trust. Serving the local community for 114 years…"
click at [341, 69] on button "Save" at bounding box center [358, 77] width 48 height 29
